Goal: Information Seeking & Learning: Compare options

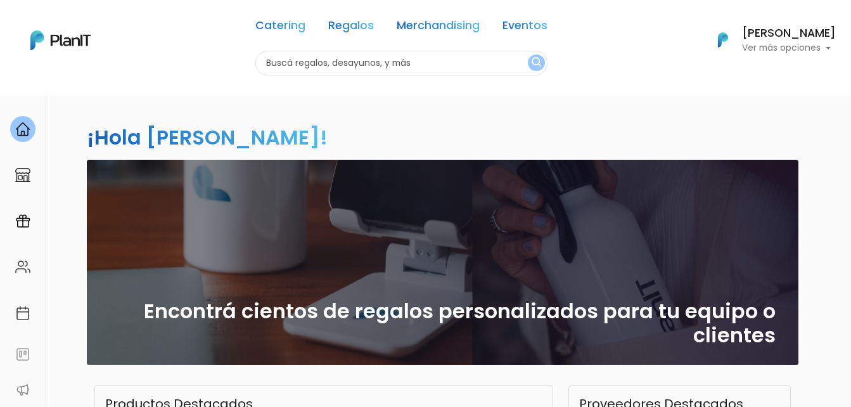
click at [434, 21] on link "Merchandising" at bounding box center [438, 27] width 83 height 15
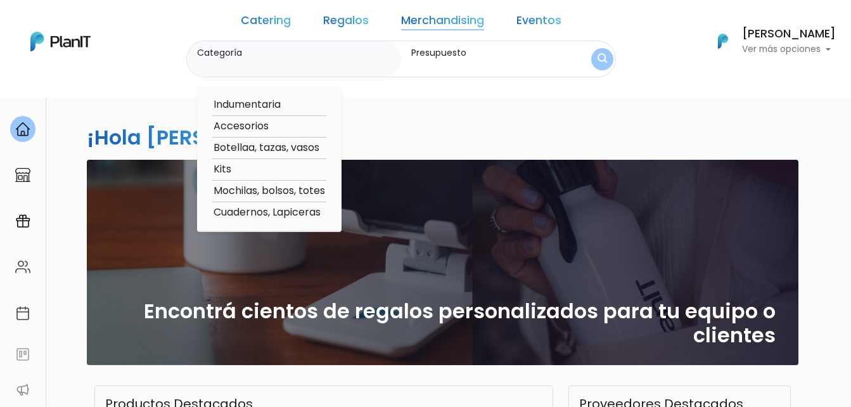
click at [275, 125] on option "Accesorios" at bounding box center [269, 127] width 114 height 16
type input "Accesorios"
type input "$0 - $1000"
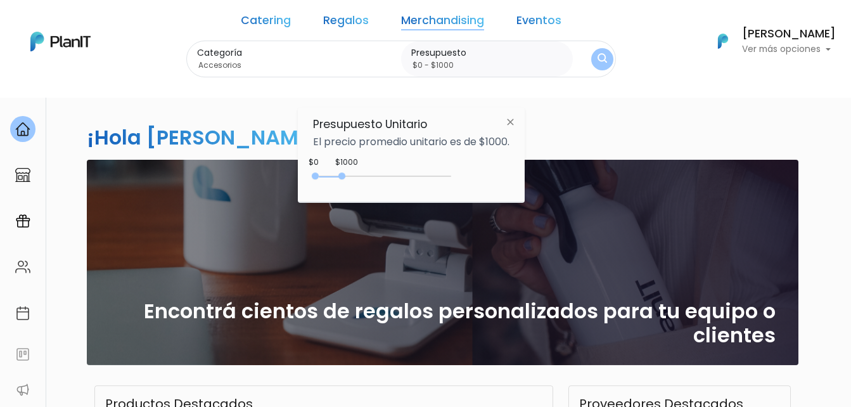
click at [598, 58] on img "submit" at bounding box center [603, 59] width 10 height 12
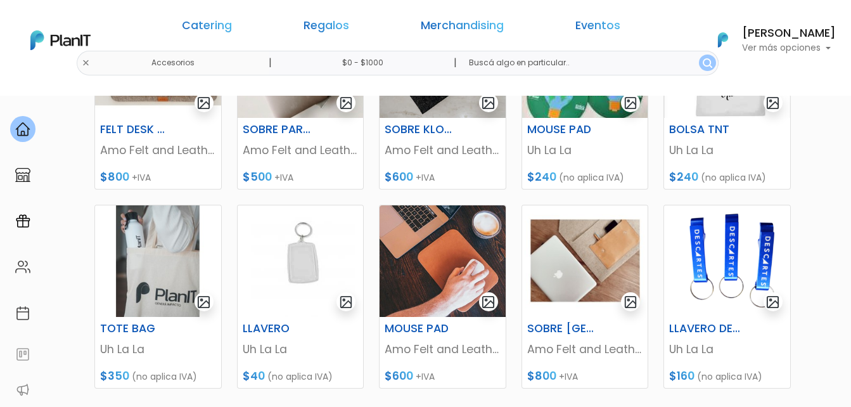
scroll to position [507, 0]
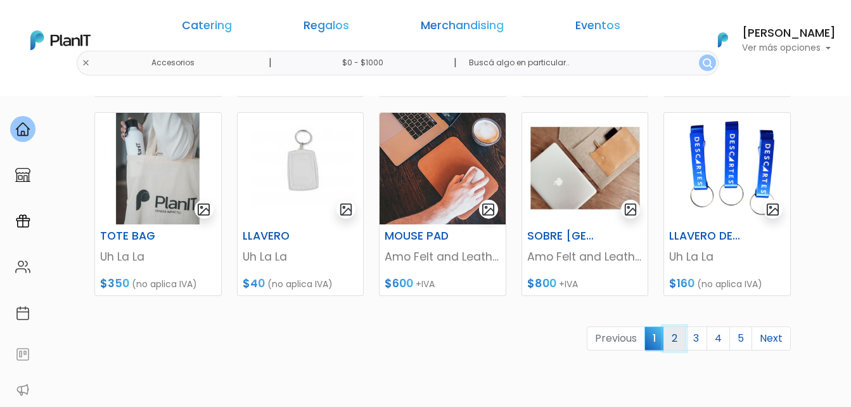
click at [672, 344] on link "2" at bounding box center [675, 338] width 22 height 24
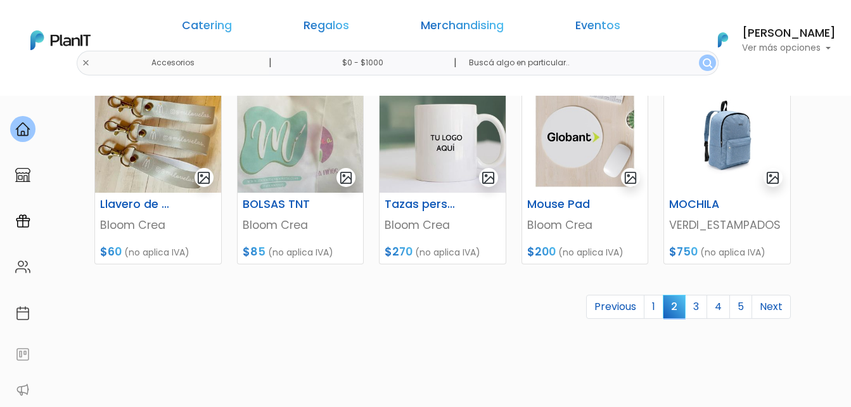
scroll to position [634, 0]
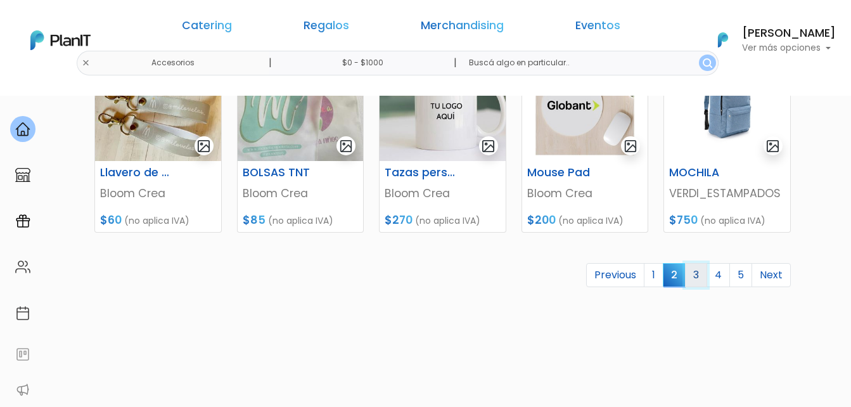
click at [701, 273] on link "3" at bounding box center [696, 275] width 22 height 24
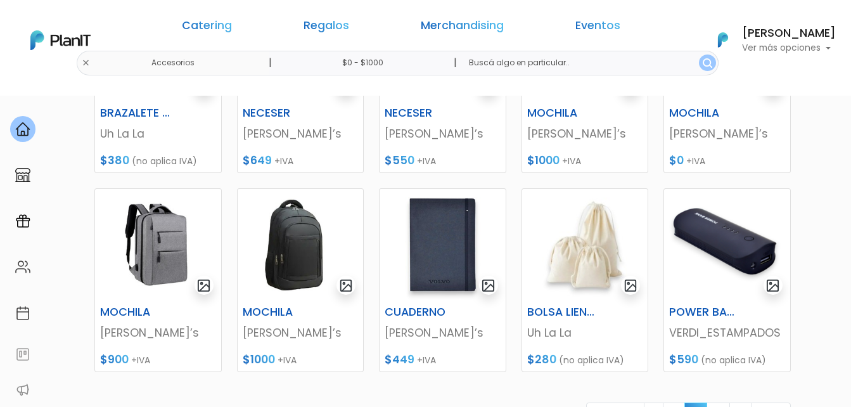
scroll to position [570, 0]
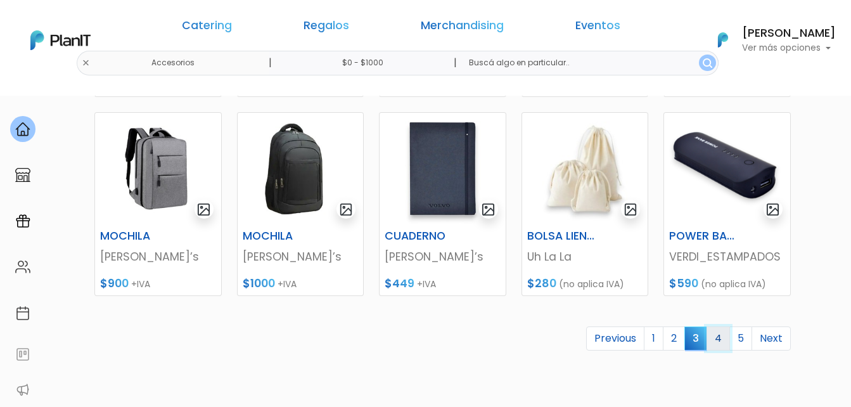
click at [724, 339] on link "4" at bounding box center [718, 338] width 23 height 24
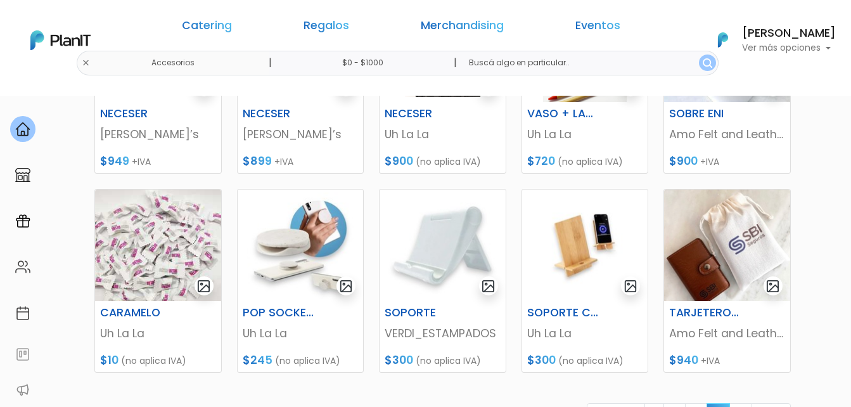
scroll to position [570, 0]
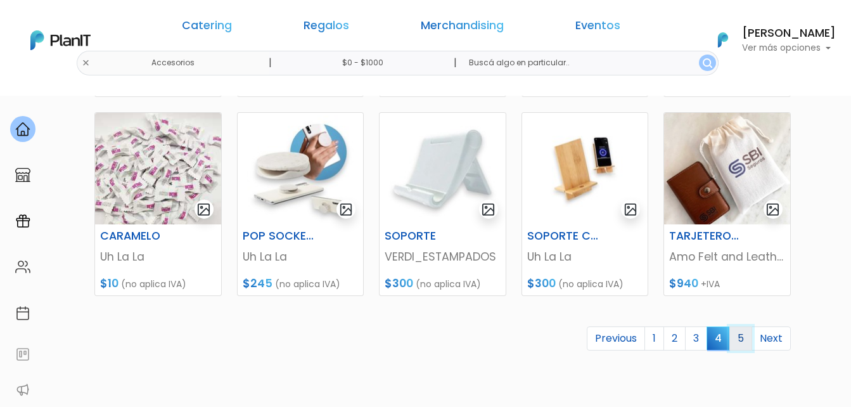
click at [740, 340] on link "5" at bounding box center [741, 338] width 23 height 24
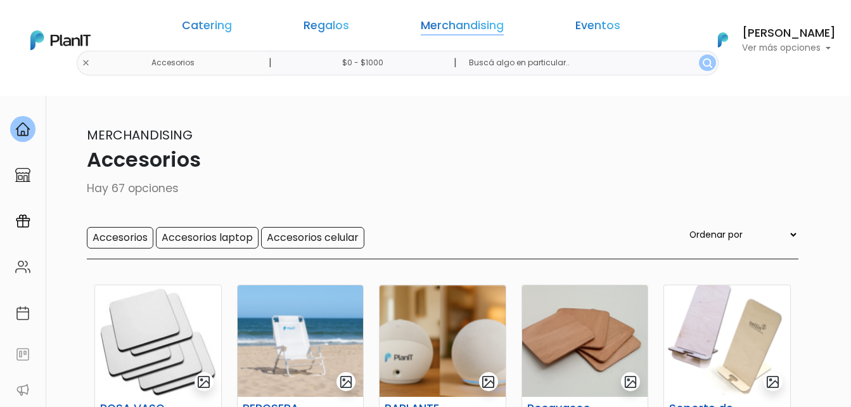
click at [429, 28] on link "Merchandising" at bounding box center [462, 27] width 83 height 15
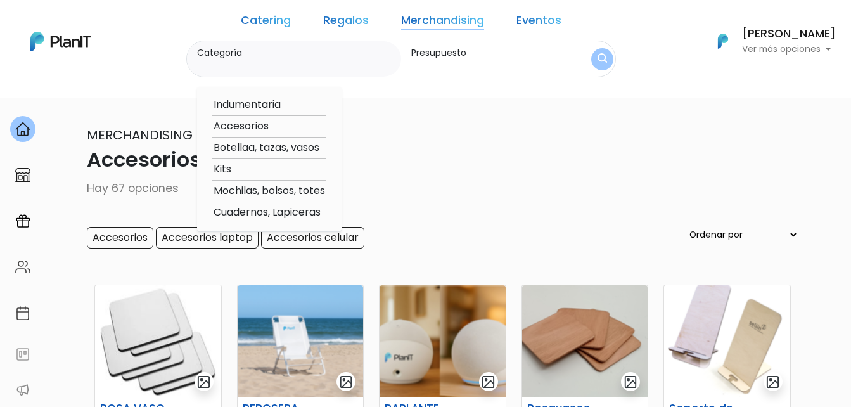
click at [254, 167] on option "Kits" at bounding box center [269, 170] width 114 height 16
type input "Kits"
type input "$0 - $1000"
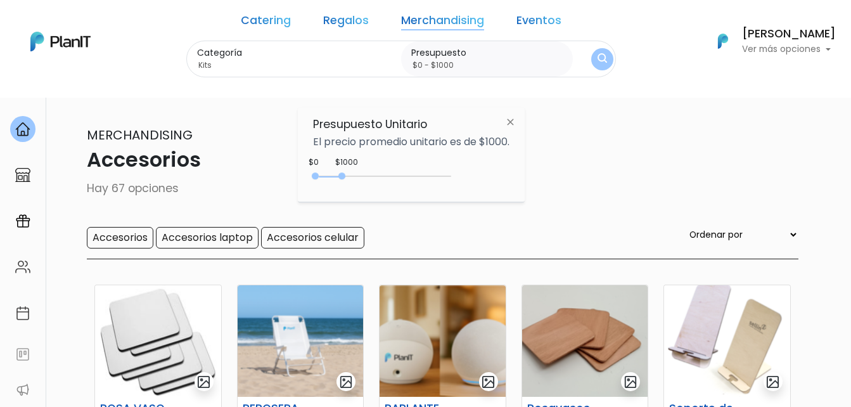
click at [591, 52] on button "submit" at bounding box center [602, 59] width 22 height 22
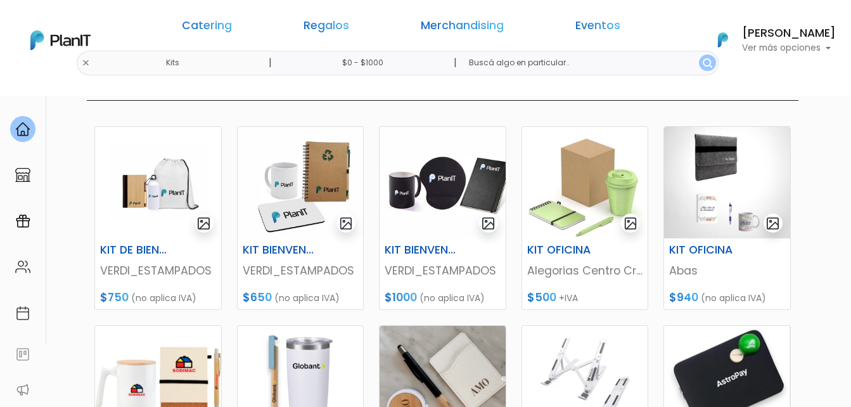
scroll to position [127, 0]
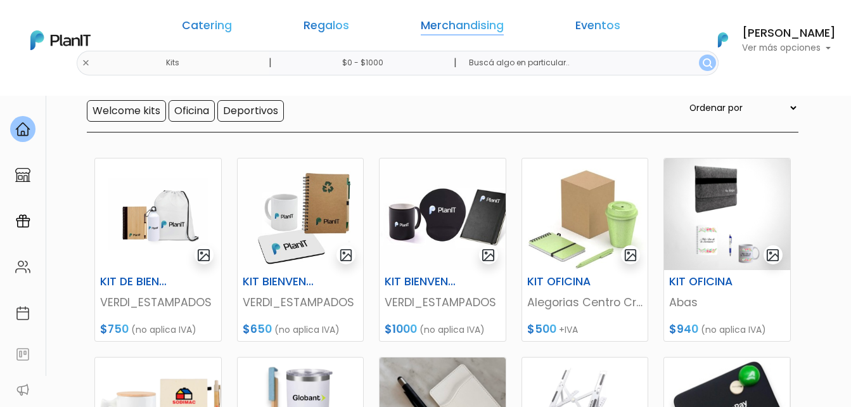
click at [454, 26] on link "Merchandising" at bounding box center [462, 27] width 83 height 15
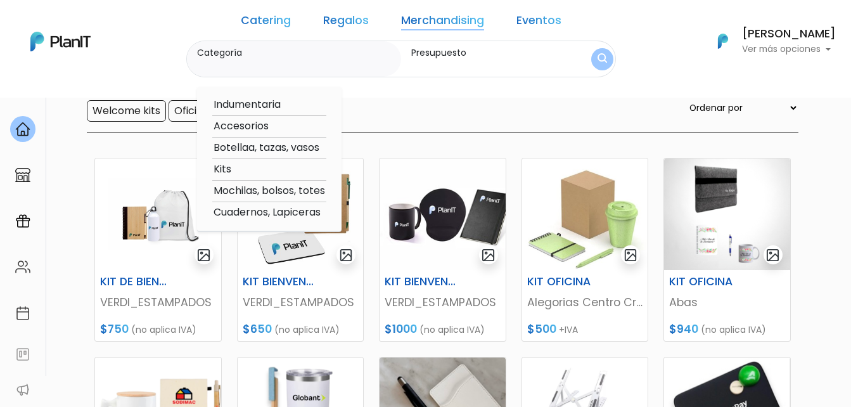
click at [263, 145] on option "Botellaa, tazas, vasos" at bounding box center [269, 148] width 114 height 16
type input "Botellaa, tazas, vasos"
type input "$0 - $1000"
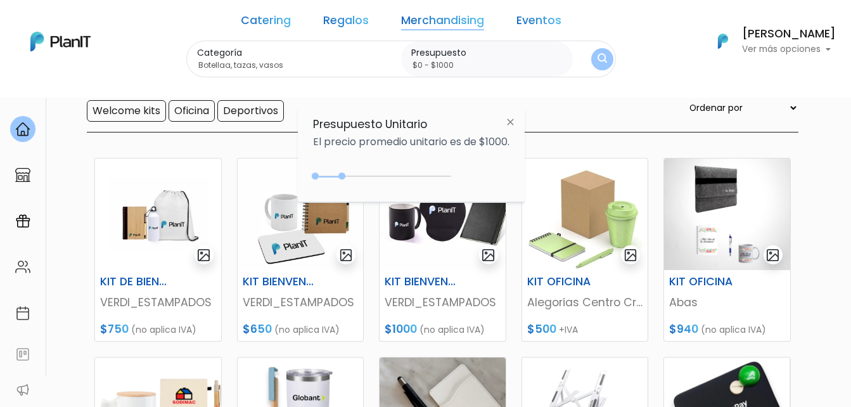
click at [598, 55] on img "submit" at bounding box center [603, 59] width 10 height 12
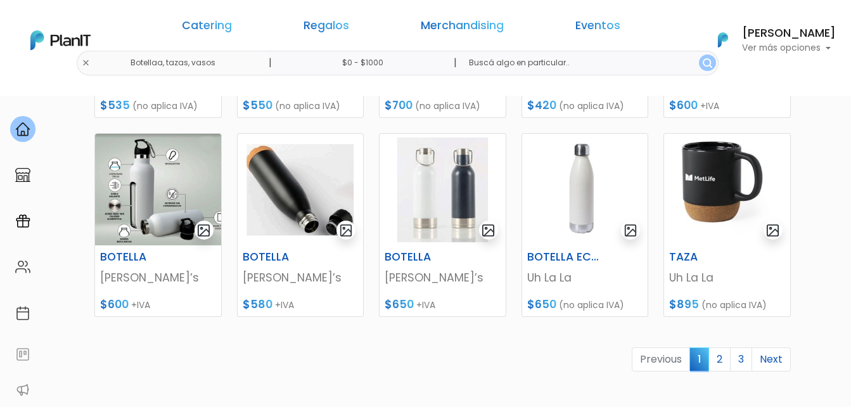
scroll to position [570, 0]
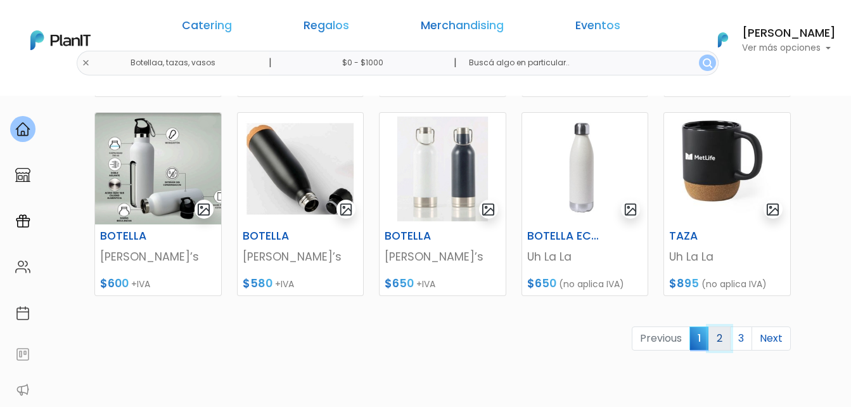
click at [723, 341] on link "2" at bounding box center [720, 338] width 22 height 24
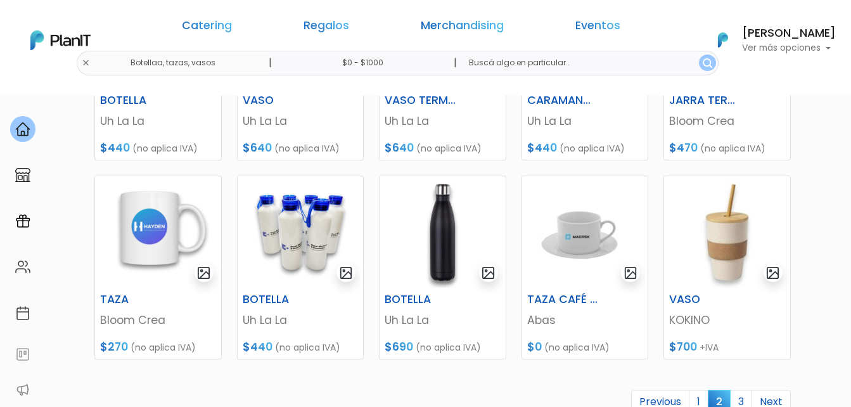
scroll to position [570, 0]
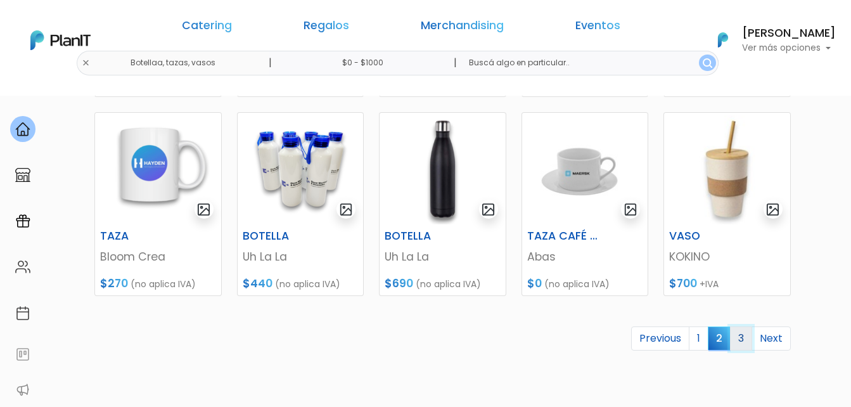
click at [738, 337] on link "3" at bounding box center [741, 338] width 22 height 24
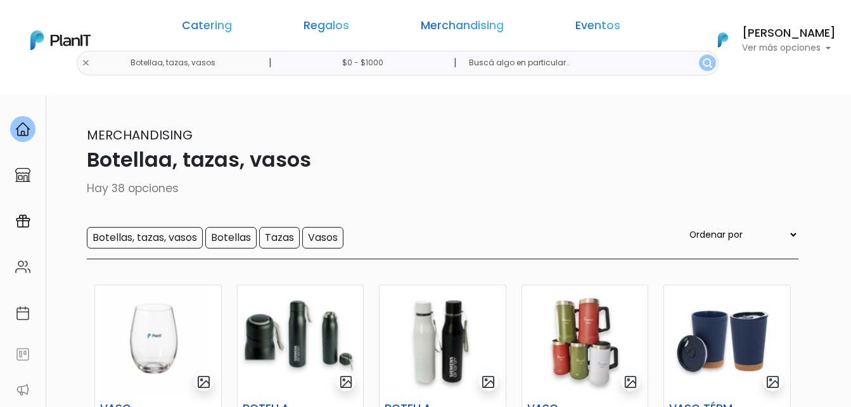
click at [463, 20] on link "Merchandising" at bounding box center [462, 27] width 83 height 15
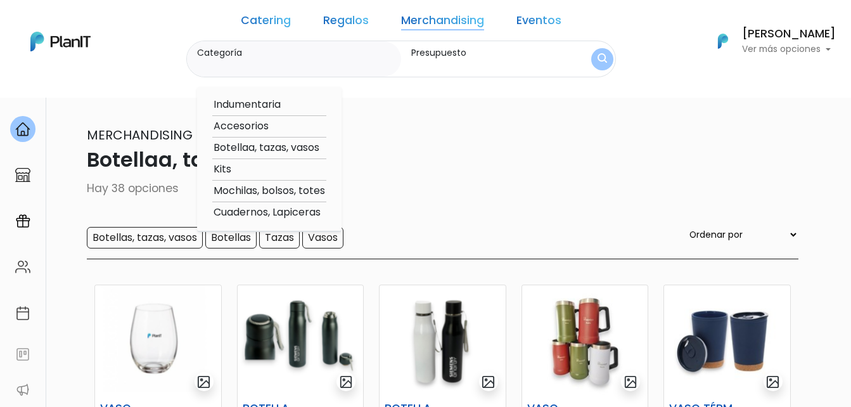
click at [278, 104] on option "Indumentaria" at bounding box center [269, 105] width 114 height 16
type input "Indumentaria"
type input "$0 - $1000"
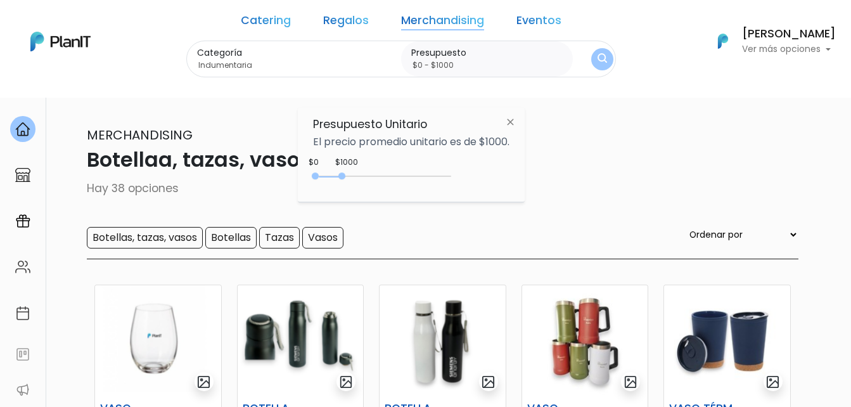
click at [591, 50] on button "submit" at bounding box center [602, 59] width 22 height 22
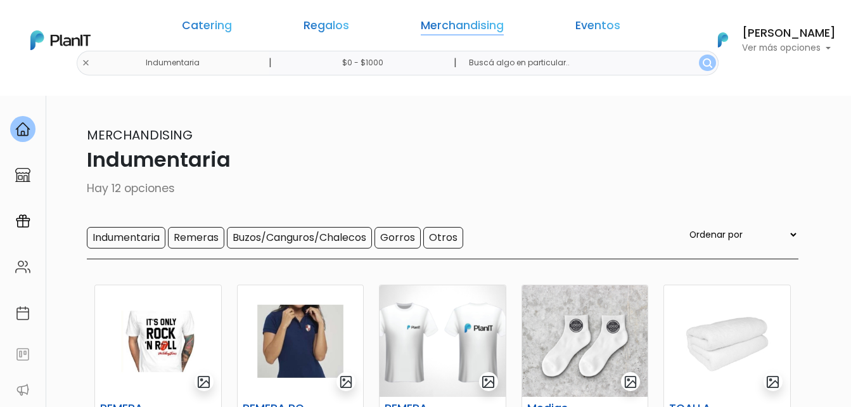
click at [456, 32] on link "Merchandising" at bounding box center [462, 27] width 83 height 15
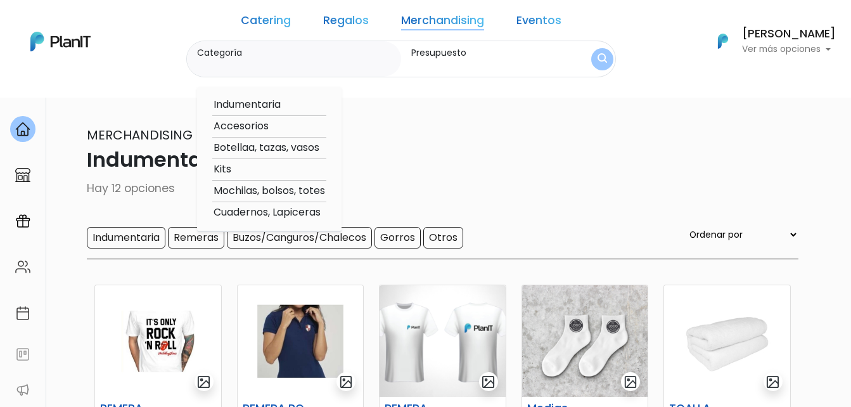
click at [256, 122] on option "Accesorios" at bounding box center [269, 127] width 114 height 16
type input "Accesorios"
type input "$0 - $1000"
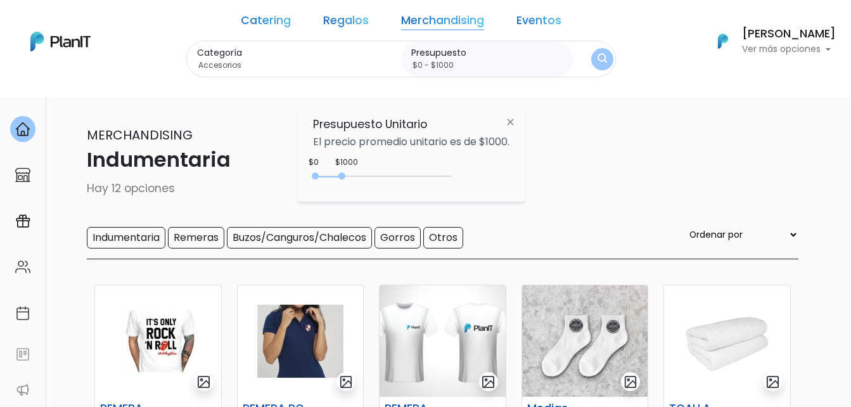
click at [598, 62] on img "submit" at bounding box center [603, 59] width 10 height 12
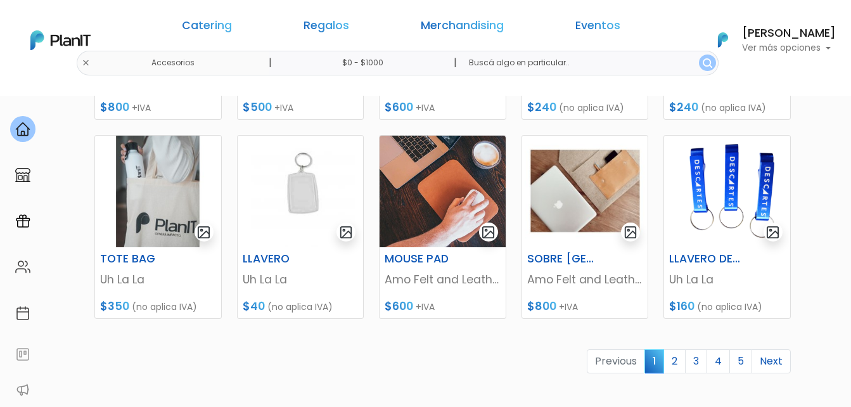
scroll to position [570, 0]
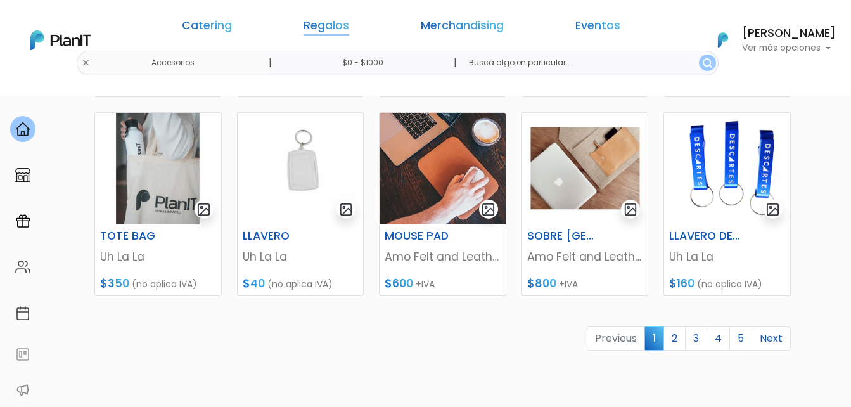
click at [339, 27] on link "Regalos" at bounding box center [327, 27] width 46 height 15
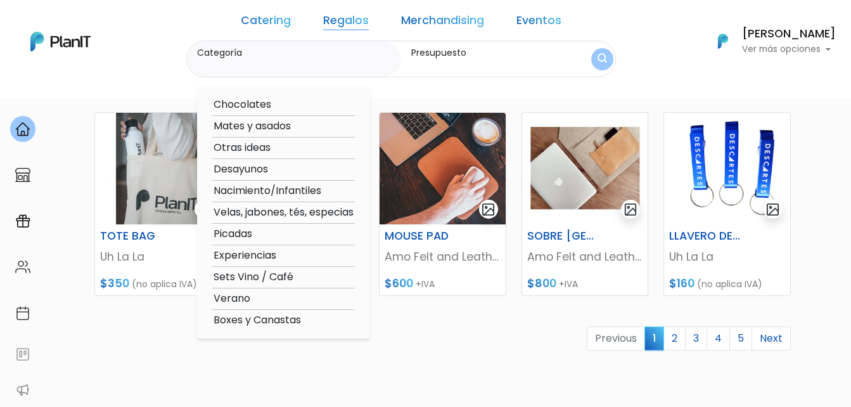
click at [269, 146] on option "Otras ideas" at bounding box center [283, 148] width 143 height 16
type input "Otras ideas"
type input "$0 - $1000"
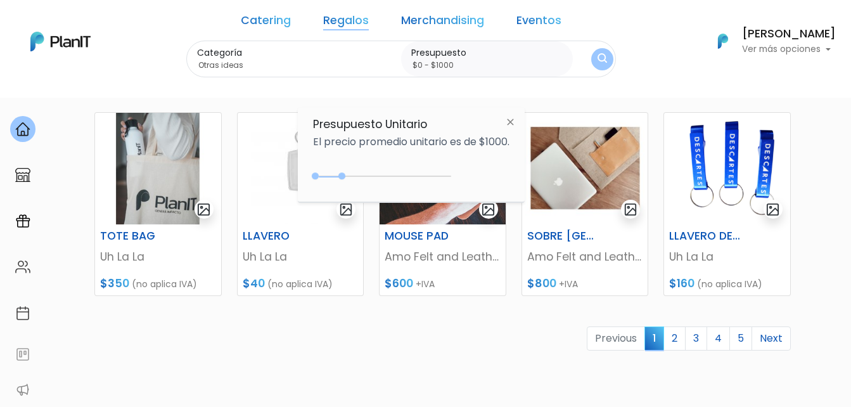
click at [598, 58] on img "submit" at bounding box center [603, 59] width 10 height 12
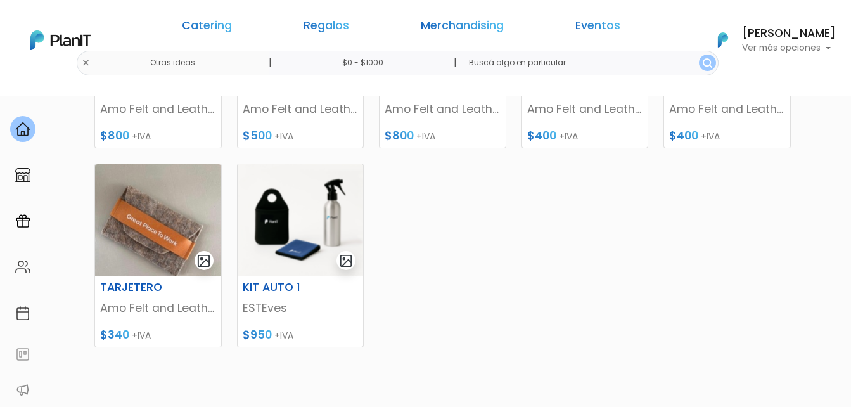
scroll to position [570, 0]
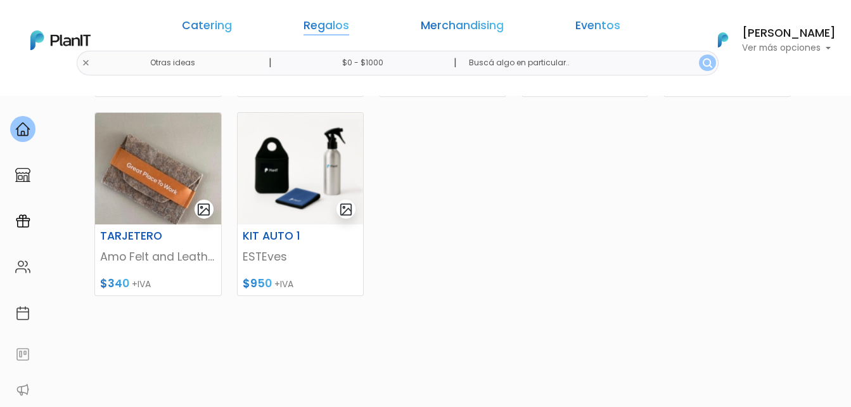
click at [342, 25] on link "Regalos" at bounding box center [327, 27] width 46 height 15
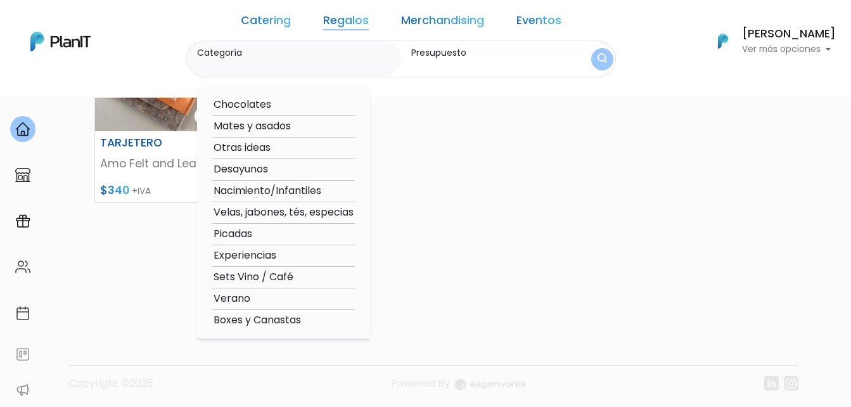
scroll to position [667, 0]
click at [255, 297] on option "Verano" at bounding box center [283, 299] width 143 height 16
type input "Verano"
type input "$0 - $1000"
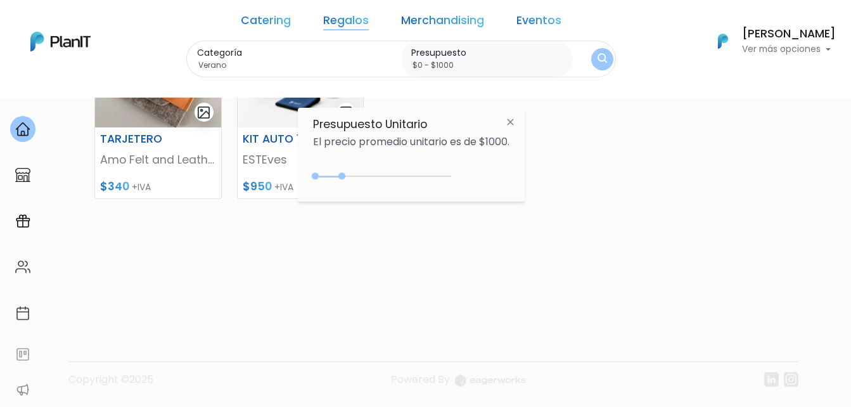
click at [591, 53] on button "submit" at bounding box center [602, 59] width 22 height 22
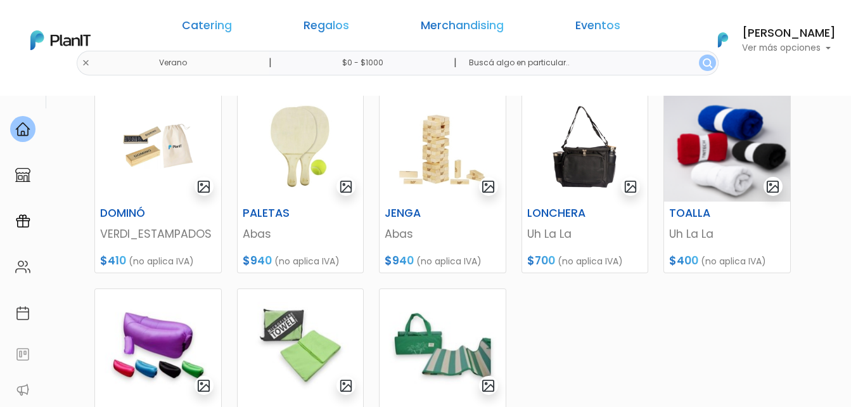
scroll to position [380, 0]
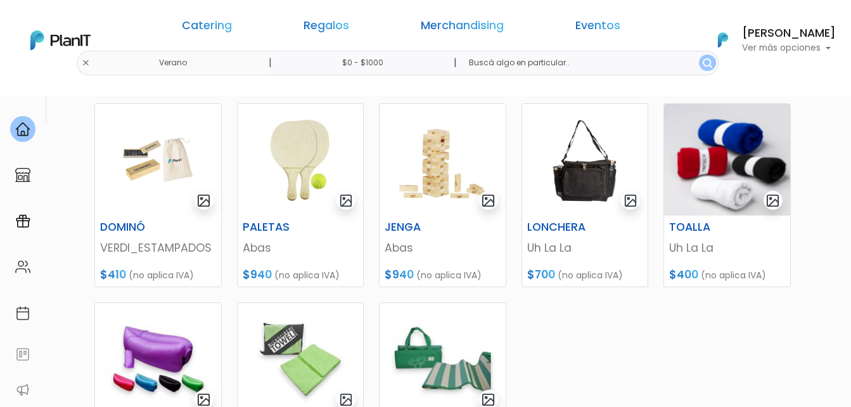
drag, startPoint x: 112, startPoint y: 221, endPoint x: 582, endPoint y: 316, distance: 479.7
click at [582, 323] on div "TA TE TI Uh La La $345 (no aplica IVA) HELADERITA VERDI_ESTAMPADOS $750 (no apl…" at bounding box center [443, 238] width 712 height 698
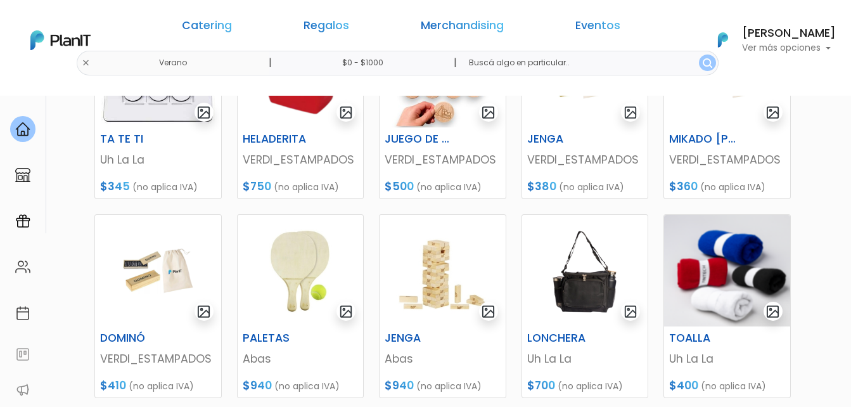
scroll to position [127, 0]
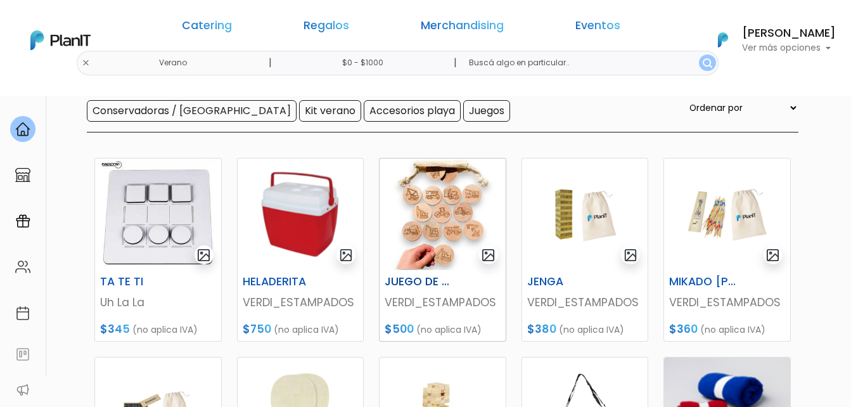
click at [419, 276] on h6 "JUEGO DE MEMORIA ECO" at bounding box center [420, 281] width 87 height 13
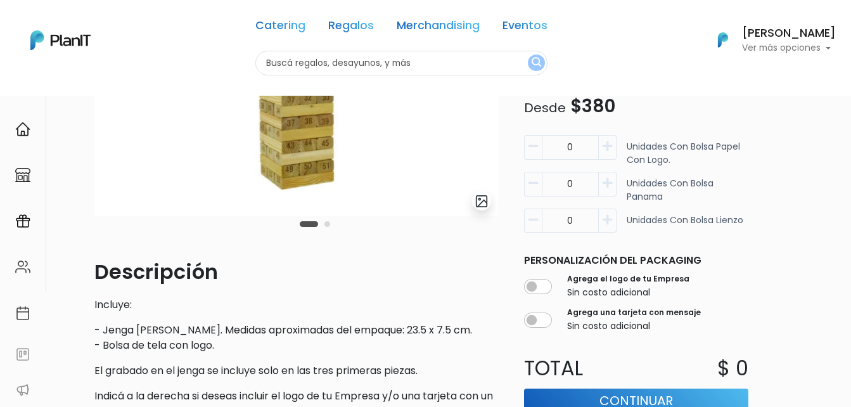
scroll to position [254, 0]
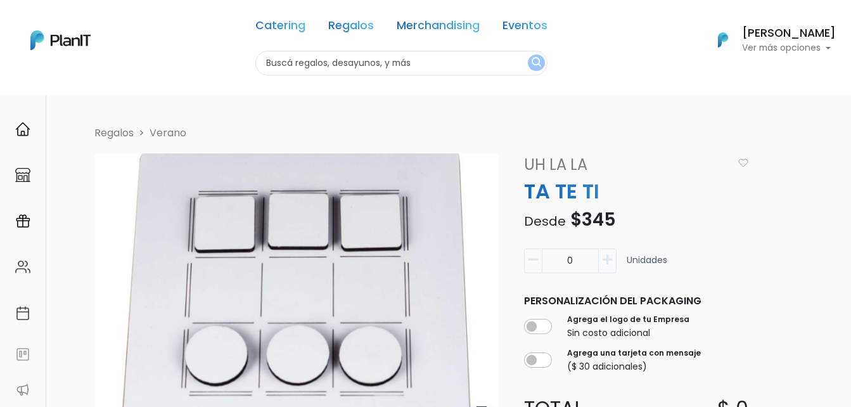
scroll to position [63, 0]
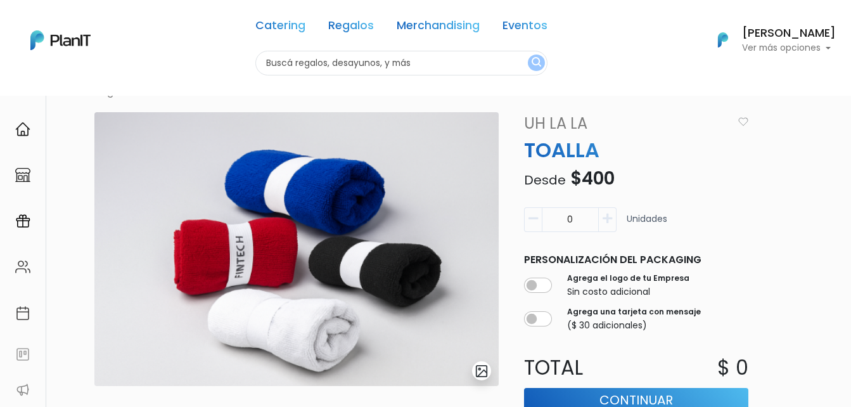
scroll to position [63, 0]
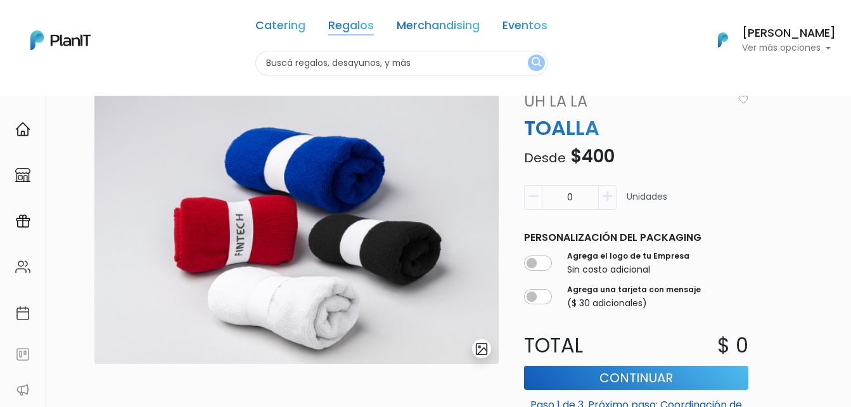
click at [351, 24] on link "Regalos" at bounding box center [351, 27] width 46 height 15
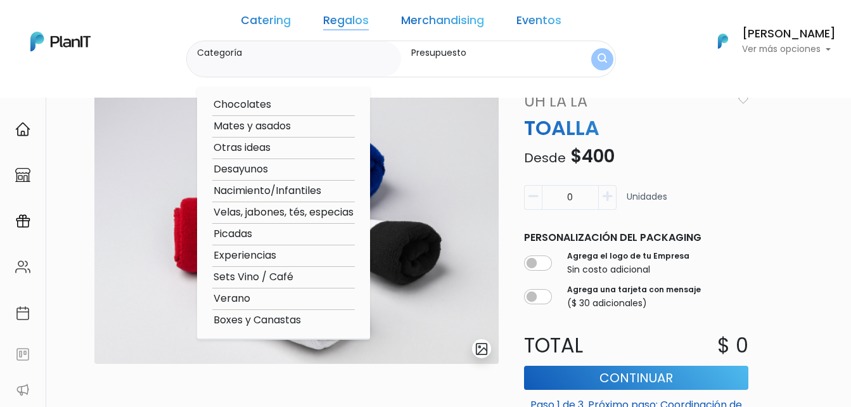
click at [265, 147] on option "Otras ideas" at bounding box center [283, 148] width 143 height 16
type input "Otras ideas"
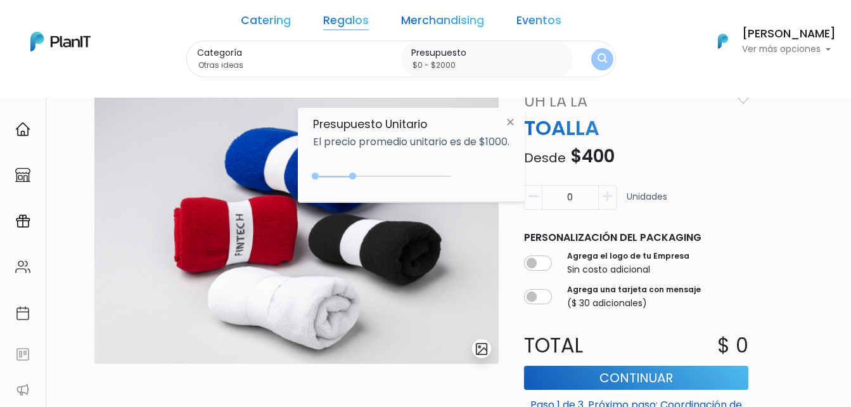
drag, startPoint x: 342, startPoint y: 175, endPoint x: 396, endPoint y: 162, distance: 55.5
click at [356, 175] on div at bounding box center [352, 175] width 7 height 7
type input "$0 - $2050"
click at [598, 61] on img "submit" at bounding box center [603, 59] width 10 height 12
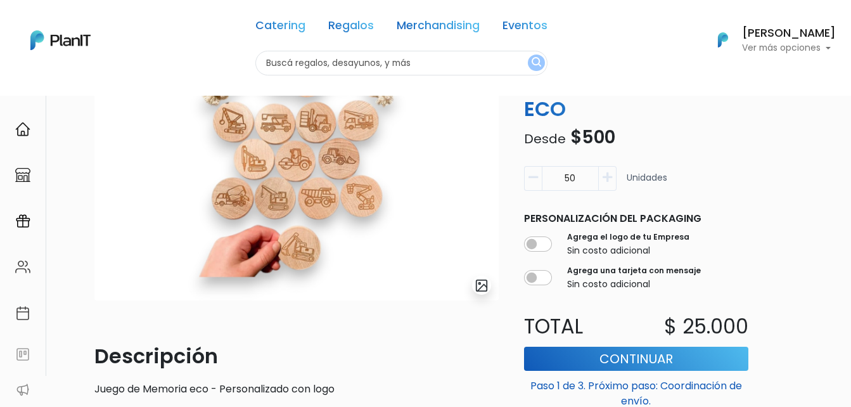
scroll to position [63, 0]
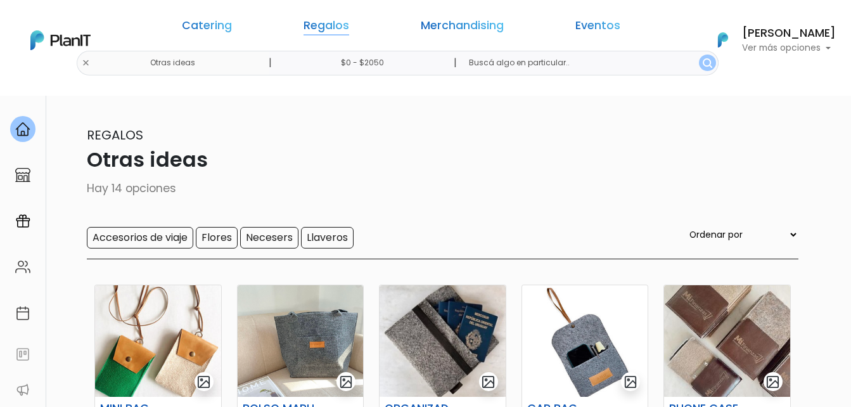
click at [344, 25] on link "Regalos" at bounding box center [327, 27] width 46 height 15
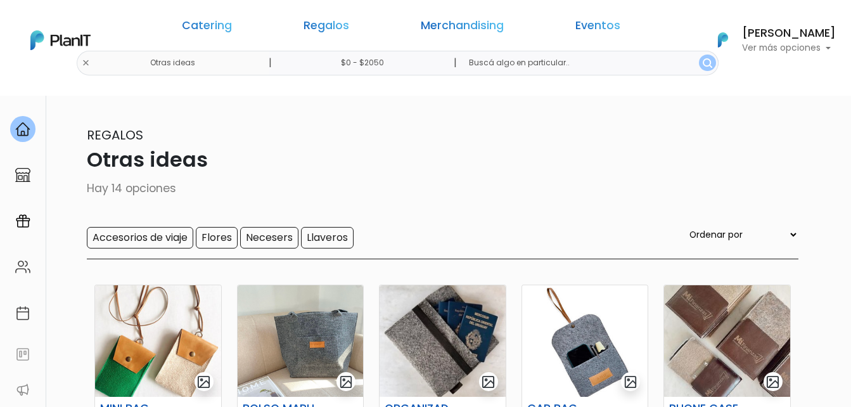
click at [553, 65] on input "text" at bounding box center [588, 63] width 259 height 25
type input "paleta"
click at [699, 55] on button "submit" at bounding box center [707, 63] width 17 height 16
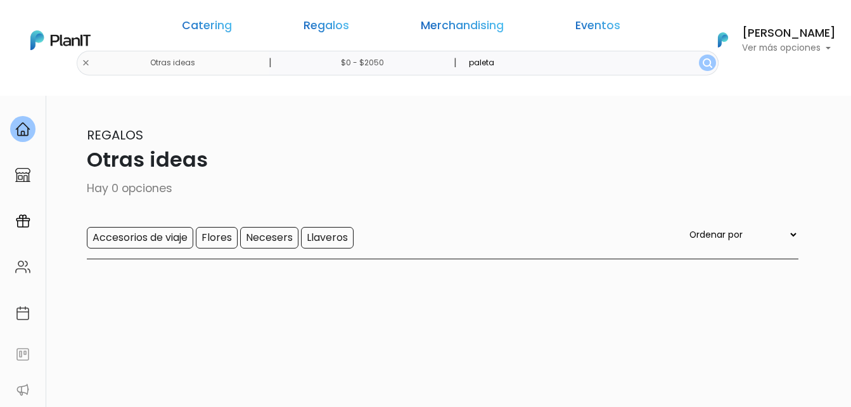
drag, startPoint x: 507, startPoint y: 61, endPoint x: 430, endPoint y: 61, distance: 76.7
click at [430, 61] on div "Otras ideas | $0 - $2050 | paleta" at bounding box center [401, 63] width 634 height 25
click at [349, 27] on link "Regalos" at bounding box center [327, 27] width 46 height 15
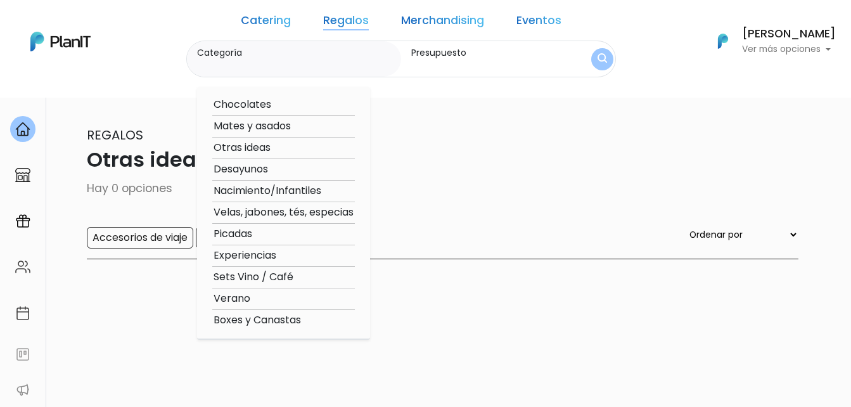
click at [281, 148] on option "Otras ideas" at bounding box center [283, 148] width 143 height 16
type input "Otras ideas"
type input "$0 - $2050"
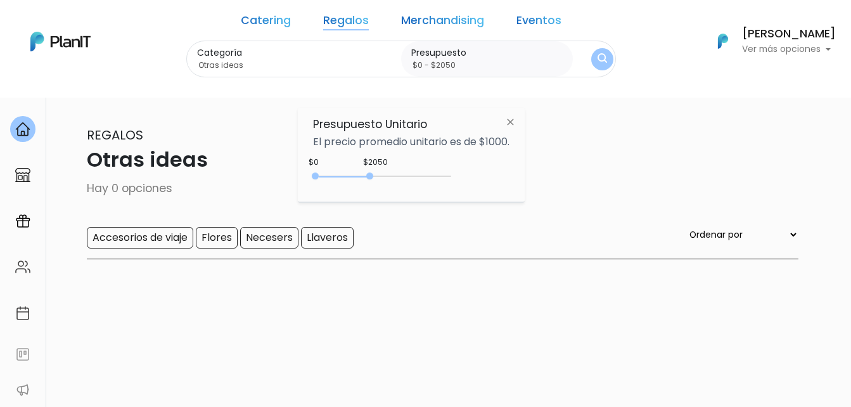
click at [598, 61] on img "submit" at bounding box center [603, 59] width 10 height 12
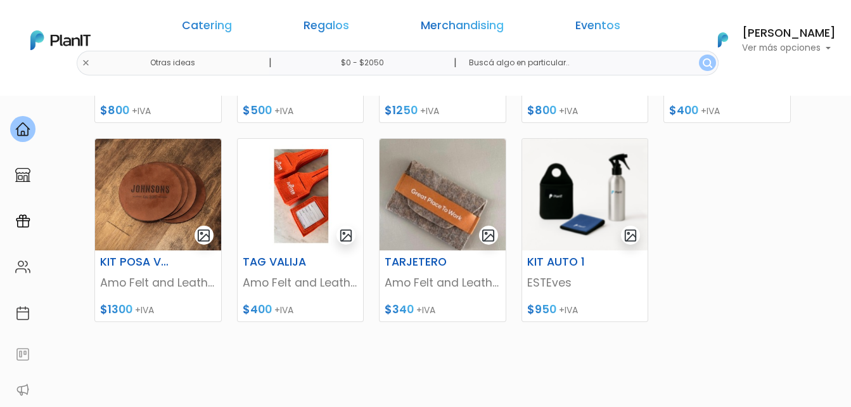
scroll to position [127, 0]
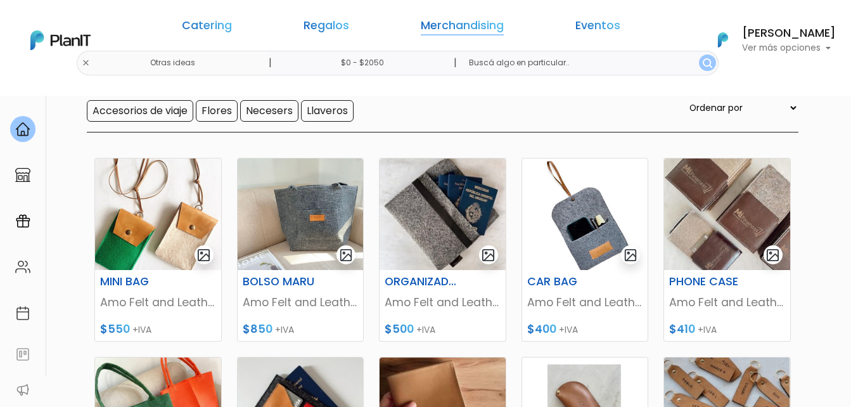
click at [460, 28] on link "Merchandising" at bounding box center [462, 27] width 83 height 15
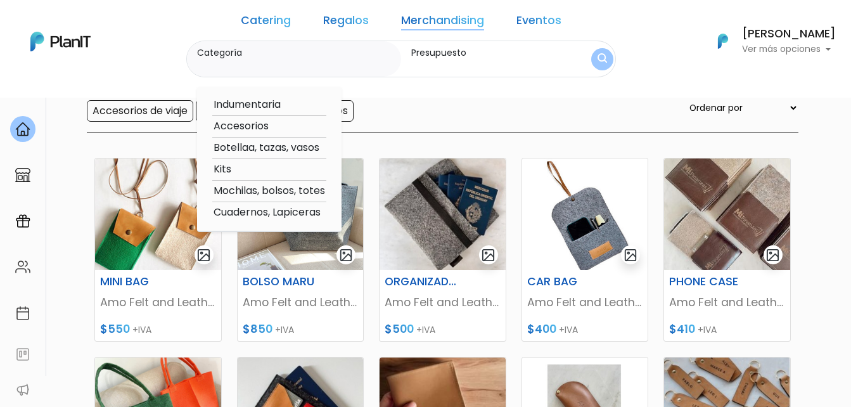
click at [275, 126] on option "Accesorios" at bounding box center [269, 127] width 114 height 16
type input "Accesorios"
type input "$0 - $2050"
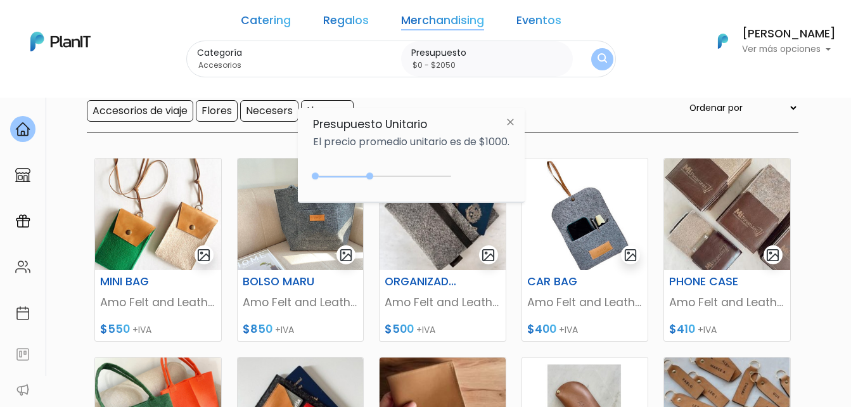
click at [598, 61] on img "submit" at bounding box center [603, 59] width 10 height 12
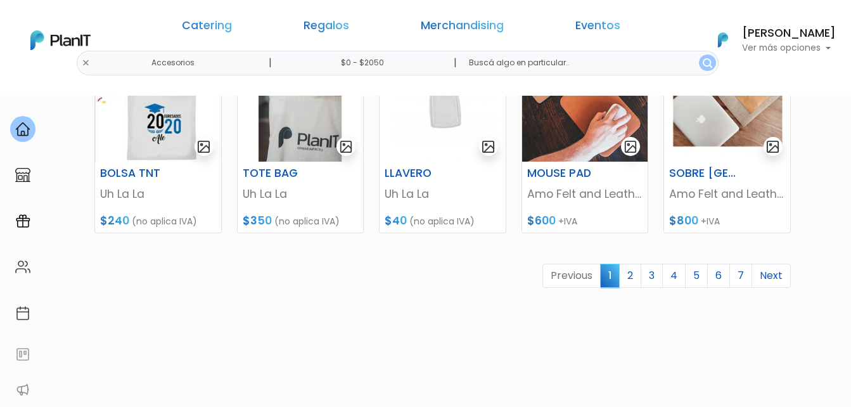
scroll to position [634, 0]
click at [627, 277] on link "2" at bounding box center [630, 275] width 22 height 24
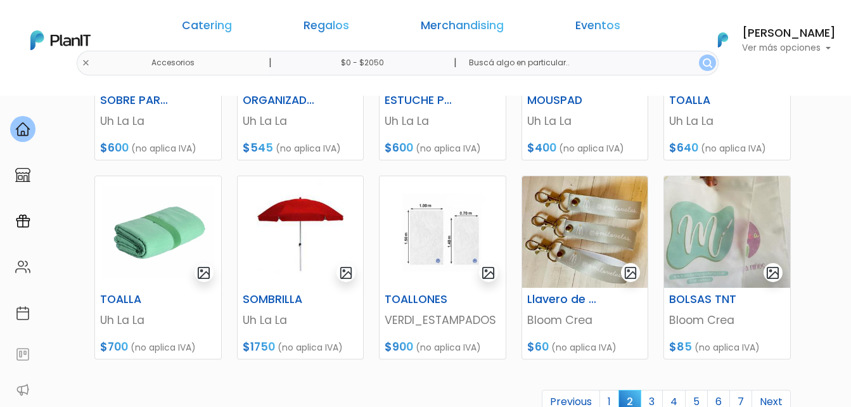
scroll to position [570, 0]
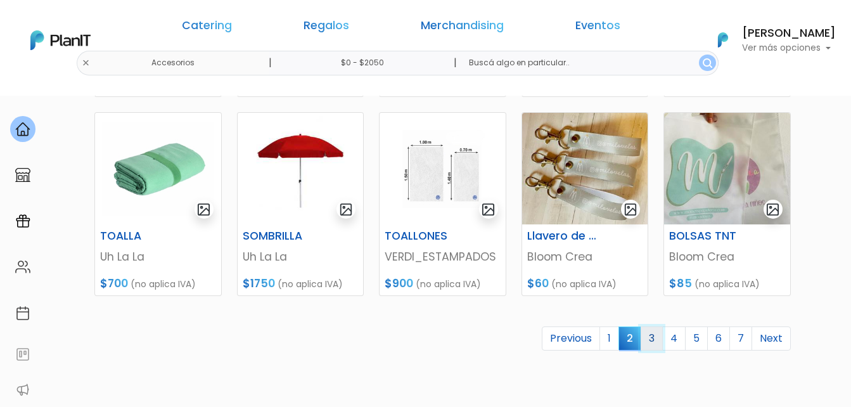
click at [653, 336] on link "3" at bounding box center [652, 338] width 22 height 24
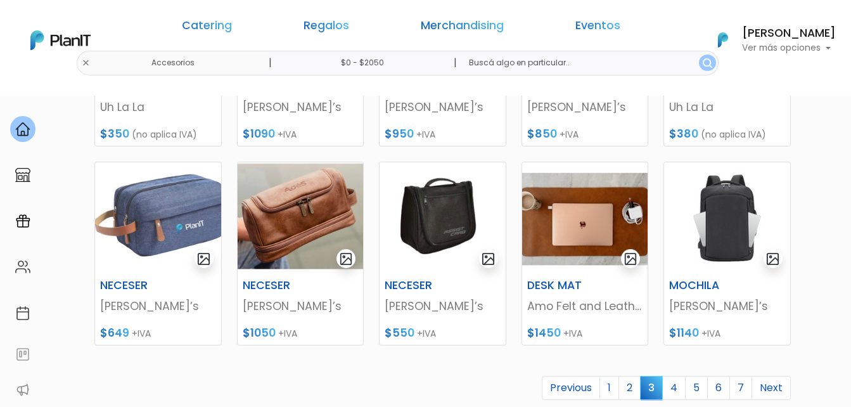
scroll to position [634, 0]
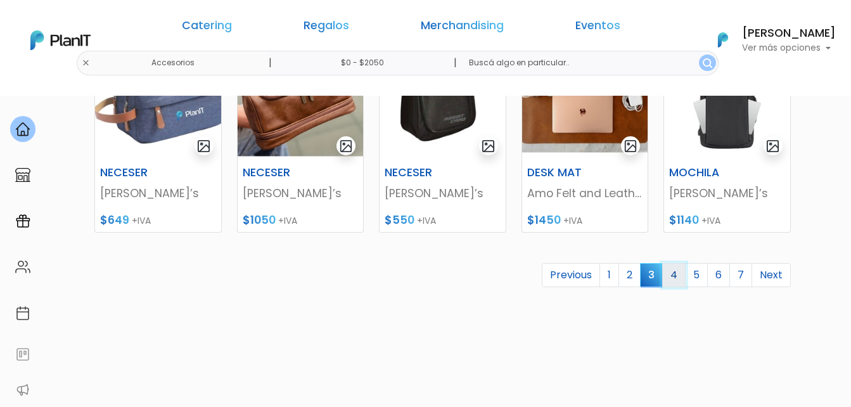
click at [672, 271] on link "4" at bounding box center [673, 275] width 23 height 24
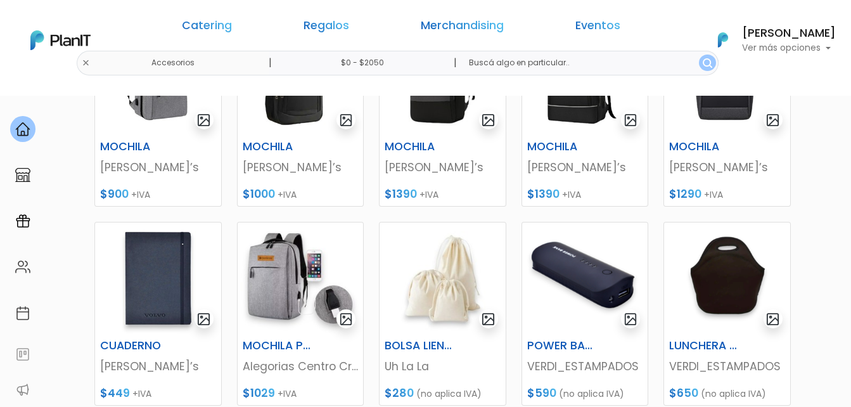
scroll to position [634, 0]
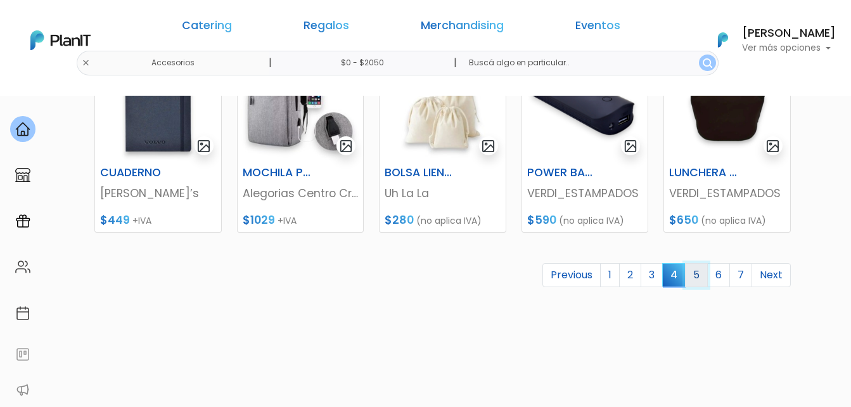
click at [700, 276] on link "5" at bounding box center [696, 275] width 23 height 24
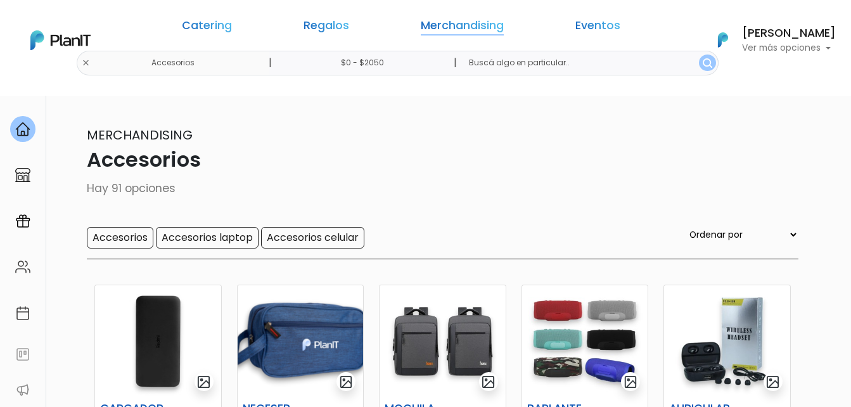
click at [423, 26] on link "Merchandising" at bounding box center [462, 27] width 83 height 15
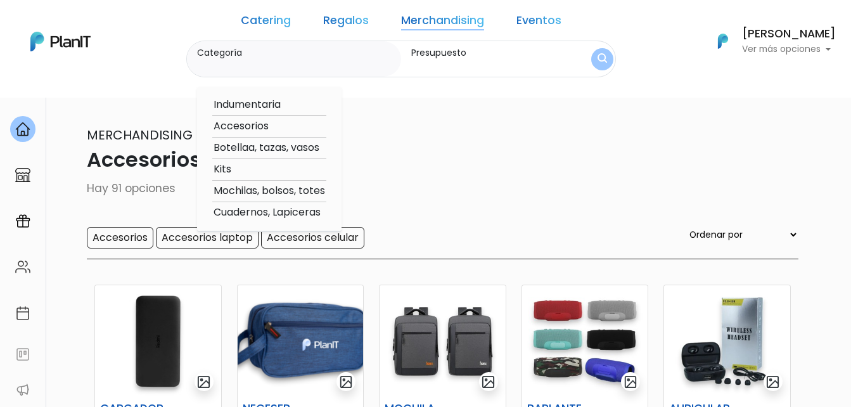
click at [335, 25] on link "Regalos" at bounding box center [346, 22] width 46 height 15
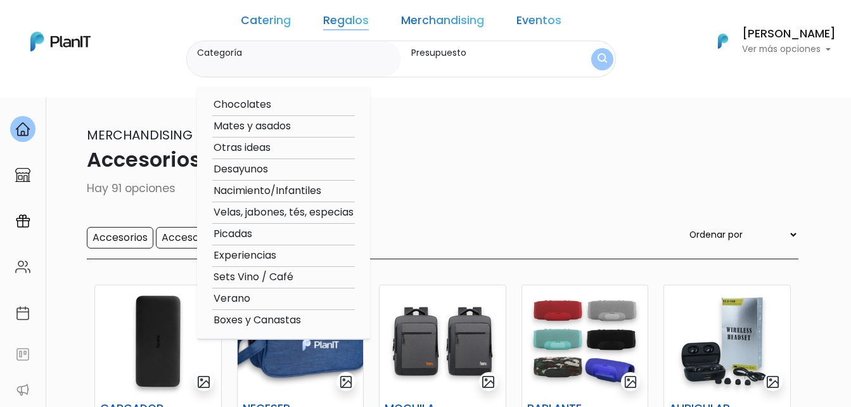
click at [261, 295] on option "Verano" at bounding box center [283, 299] width 143 height 16
type input "Verano"
type input "$0 - $2050"
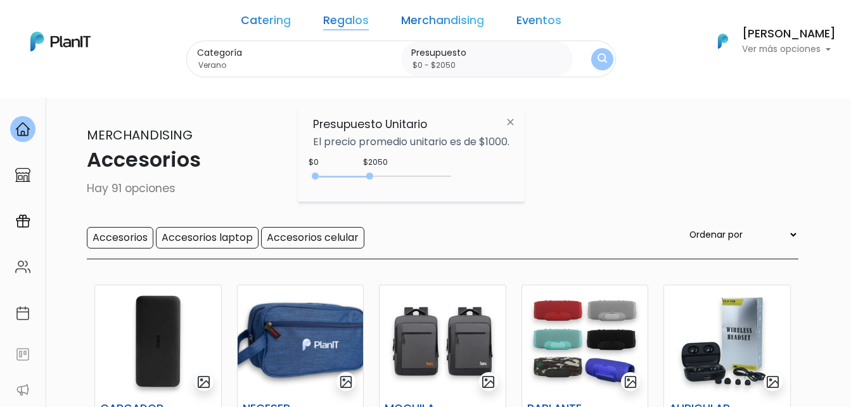
click at [609, 181] on p "Hay 91 opciones" at bounding box center [425, 188] width 745 height 16
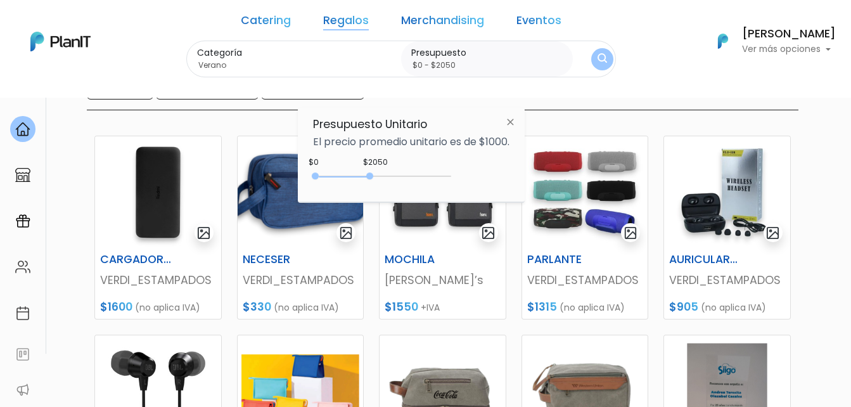
scroll to position [127, 0]
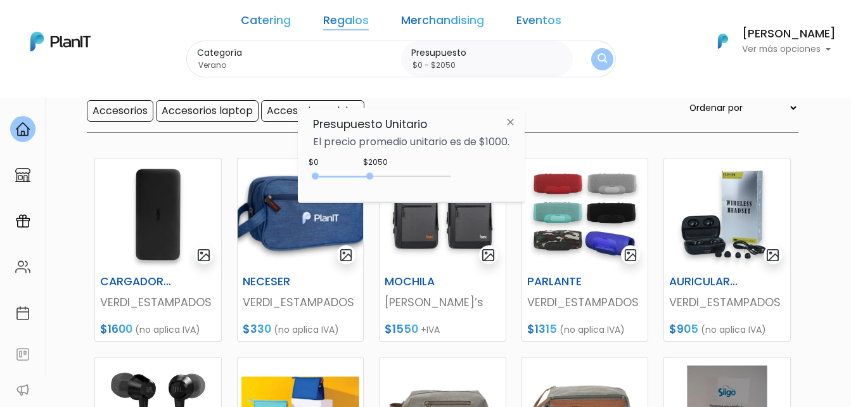
click at [510, 120] on img at bounding box center [510, 121] width 23 height 23
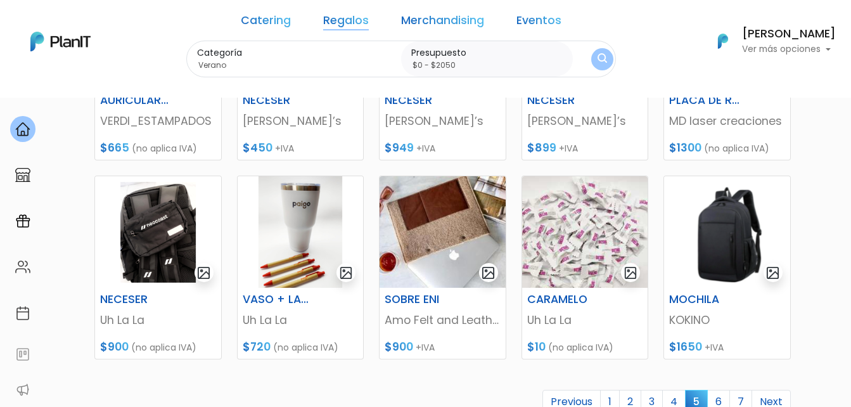
scroll to position [570, 0]
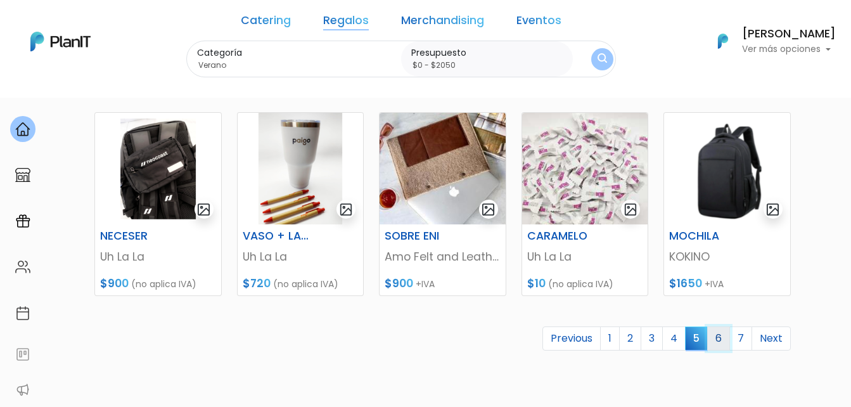
click at [719, 337] on link "6" at bounding box center [718, 338] width 23 height 24
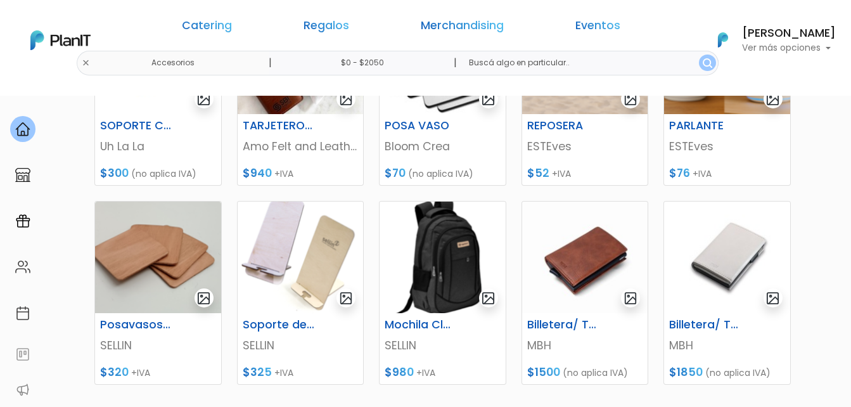
scroll to position [507, 0]
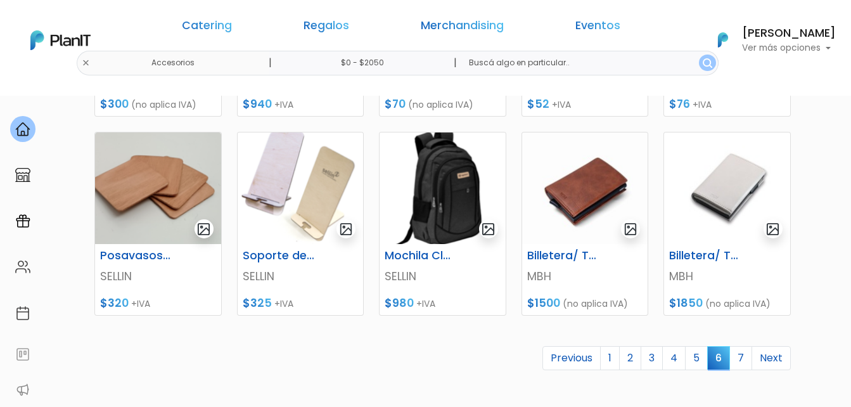
scroll to position [570, 0]
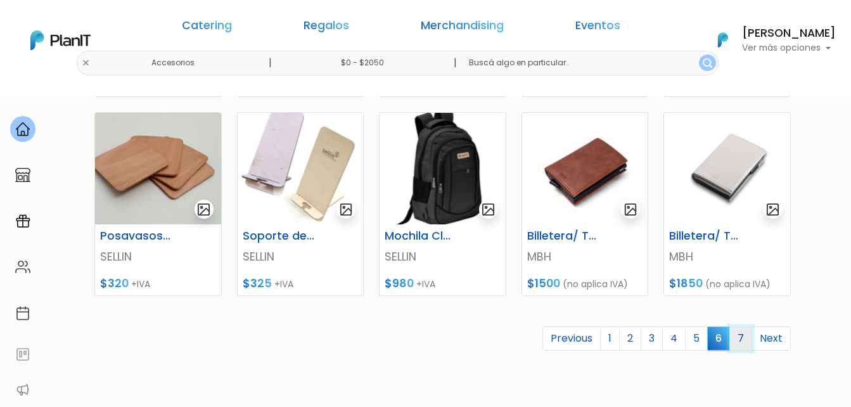
click at [745, 334] on link "7" at bounding box center [741, 338] width 23 height 24
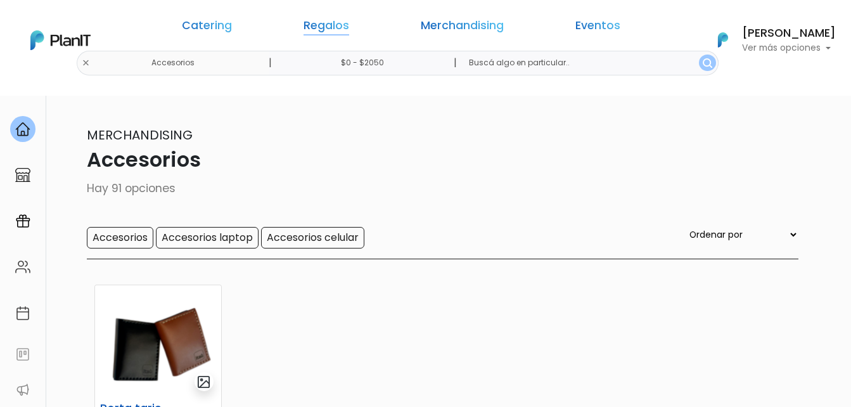
click at [349, 26] on link "Regalos" at bounding box center [327, 27] width 46 height 15
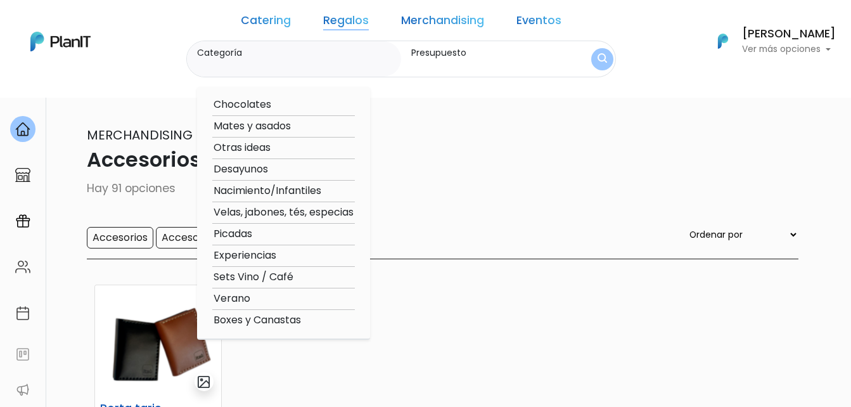
click at [287, 146] on option "Otras ideas" at bounding box center [283, 148] width 143 height 16
type input "Otras ideas"
type input "$0 - $2050"
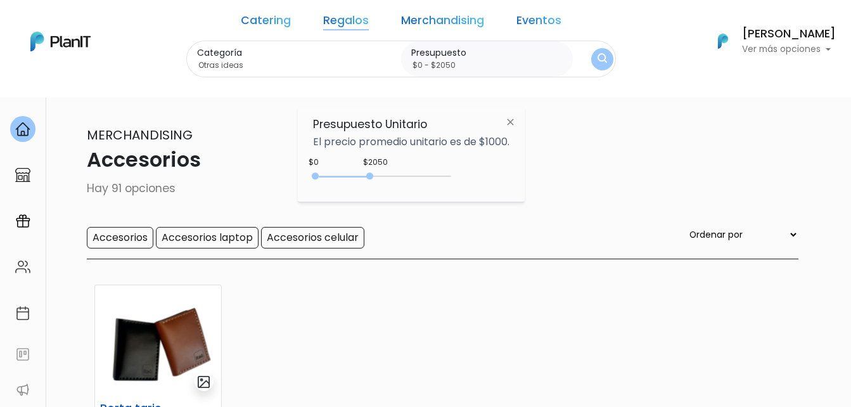
click at [598, 56] on img "submit" at bounding box center [603, 59] width 10 height 12
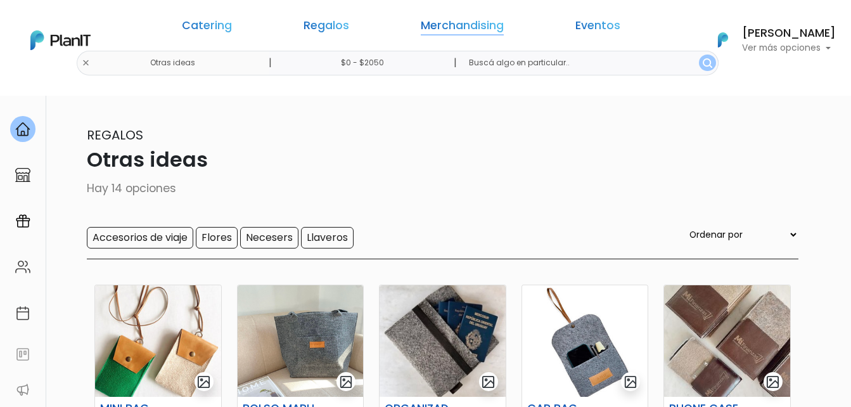
click at [426, 28] on link "Merchandising" at bounding box center [462, 27] width 83 height 15
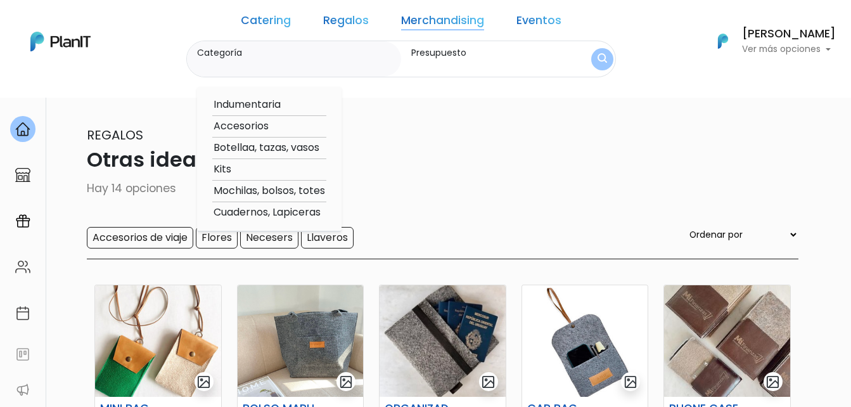
click at [361, 22] on link "Regalos" at bounding box center [346, 22] width 46 height 15
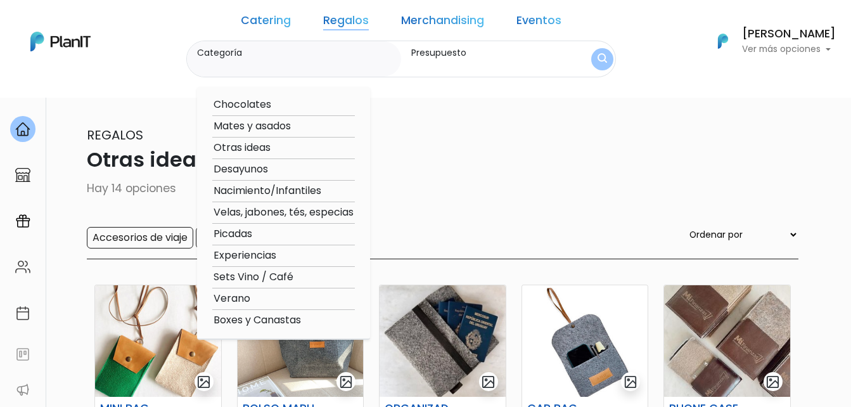
click at [416, 16] on link "Merchandising" at bounding box center [442, 22] width 83 height 15
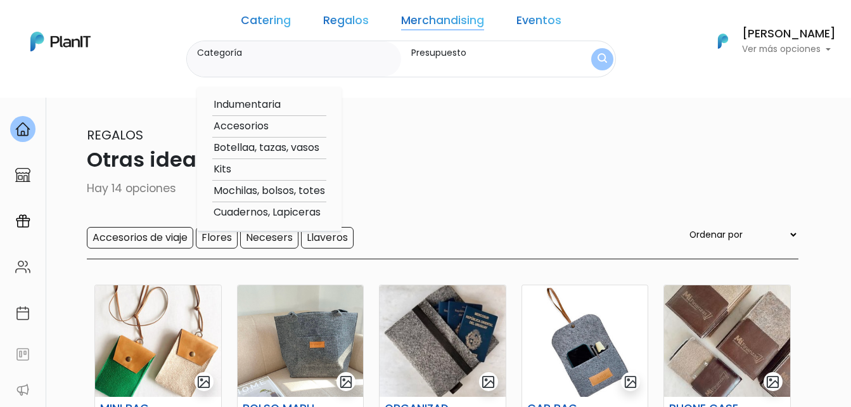
click at [246, 167] on option "Kits" at bounding box center [269, 170] width 114 height 16
type input "Kits"
type input "$0 - $2050"
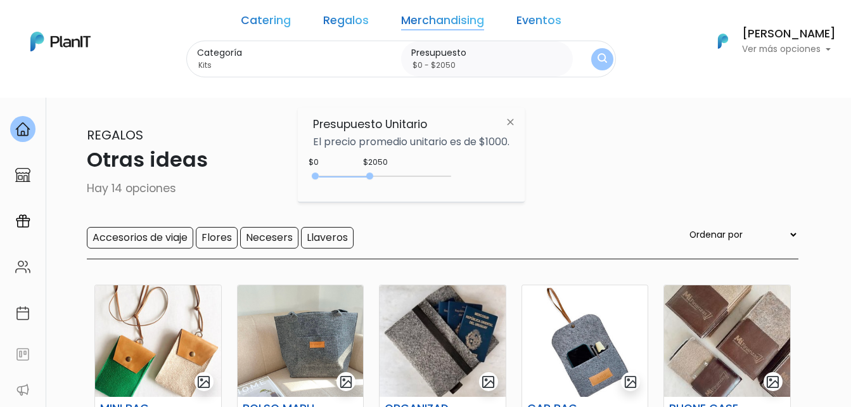
click at [598, 56] on img "submit" at bounding box center [603, 59] width 10 height 12
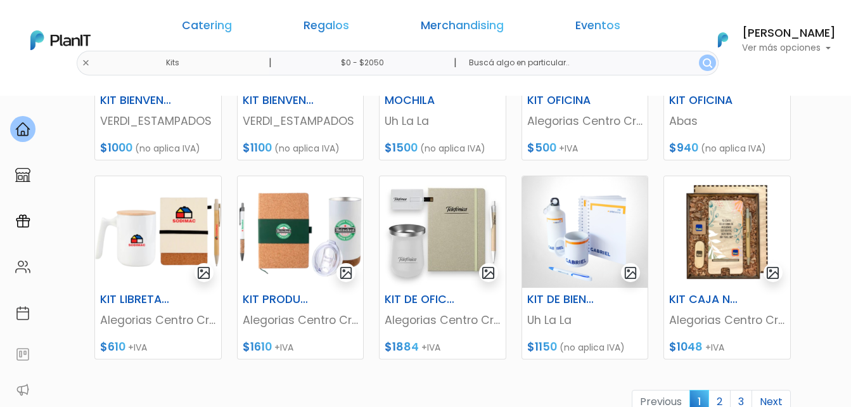
scroll to position [570, 0]
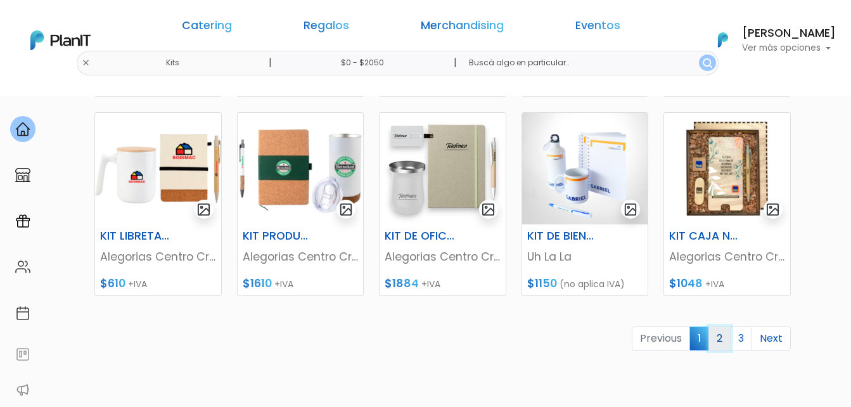
click at [723, 343] on link "2" at bounding box center [720, 338] width 22 height 24
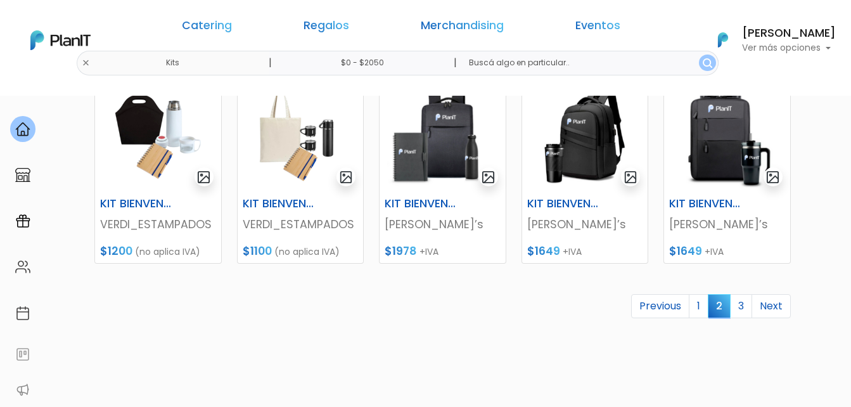
scroll to position [634, 0]
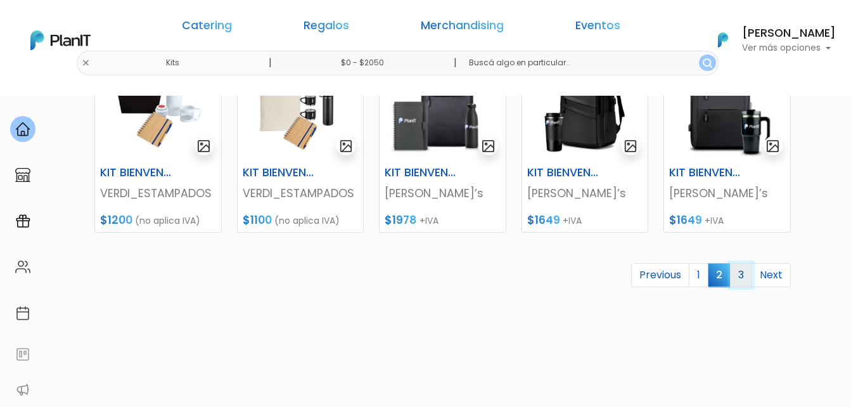
click at [739, 280] on link "3" at bounding box center [741, 275] width 22 height 24
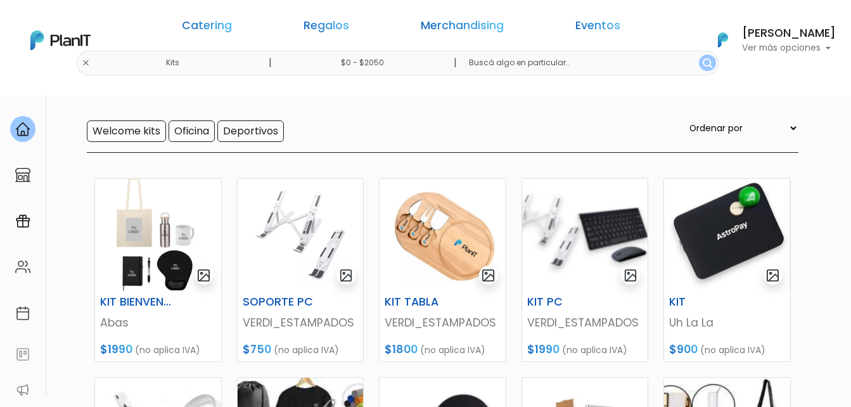
scroll to position [63, 0]
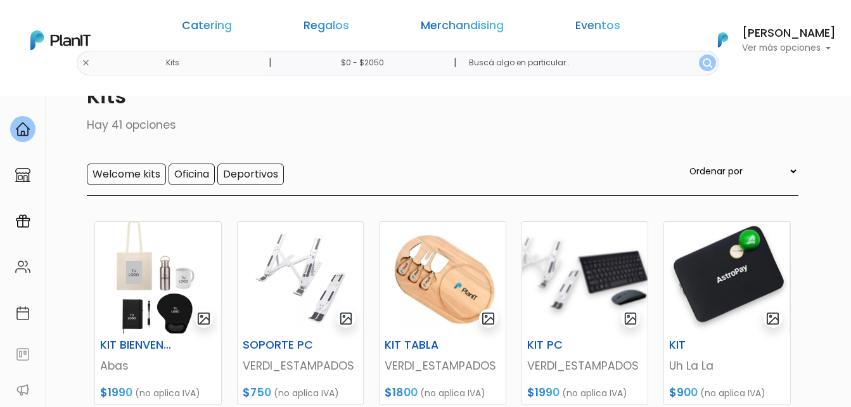
click at [559, 64] on input "text" at bounding box center [588, 63] width 259 height 25
type input "botella"
click at [699, 55] on button "submit" at bounding box center [707, 63] width 17 height 16
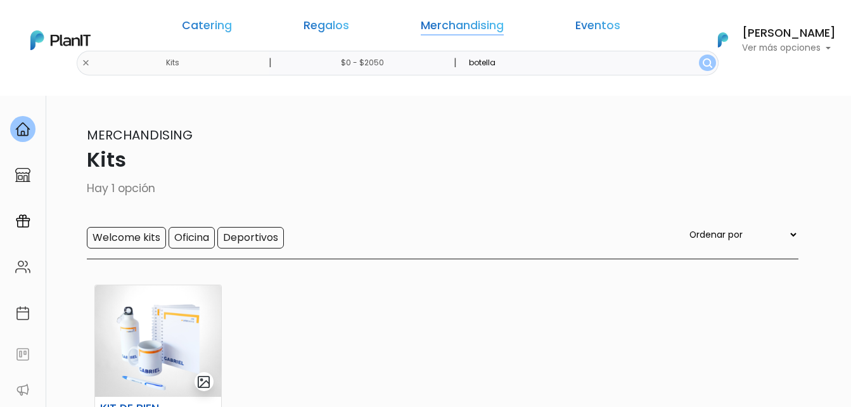
click at [424, 25] on link "Merchandising" at bounding box center [462, 27] width 83 height 15
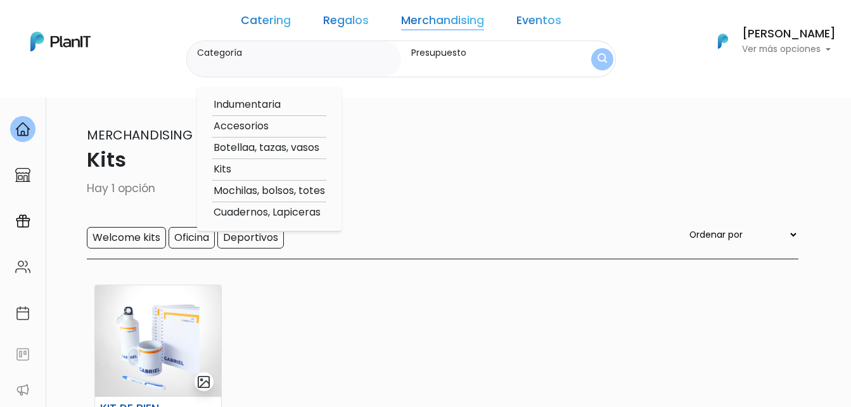
click at [271, 123] on option "Accesorios" at bounding box center [269, 127] width 114 height 16
type input "Accesorios"
type input "$0 - $2050"
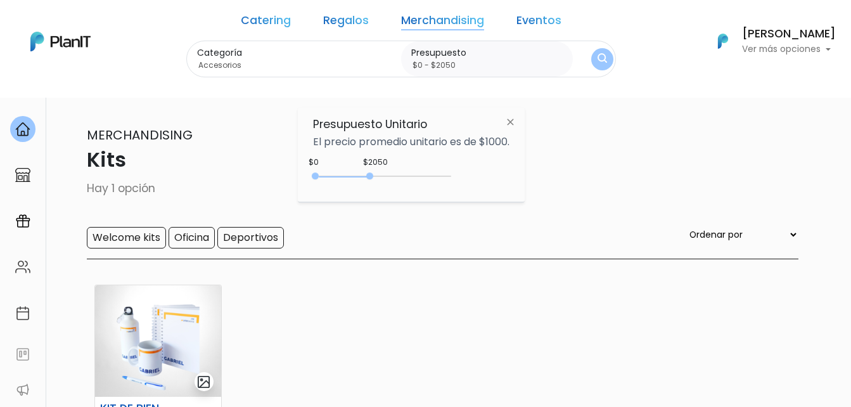
click at [598, 56] on img "submit" at bounding box center [603, 59] width 10 height 12
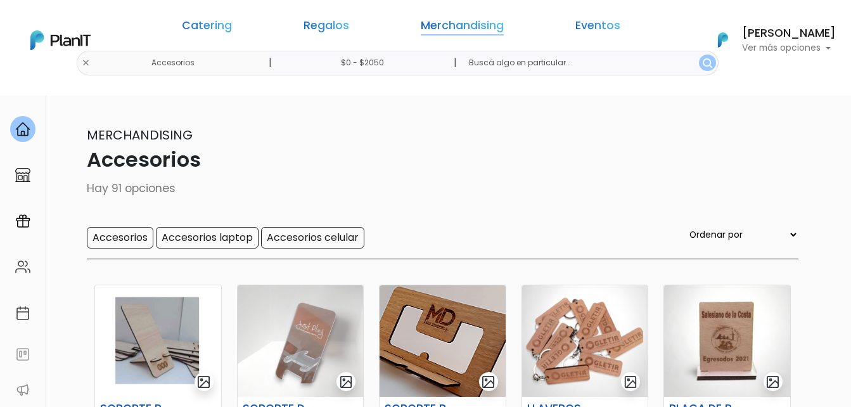
click at [461, 27] on link "Merchandising" at bounding box center [462, 27] width 83 height 15
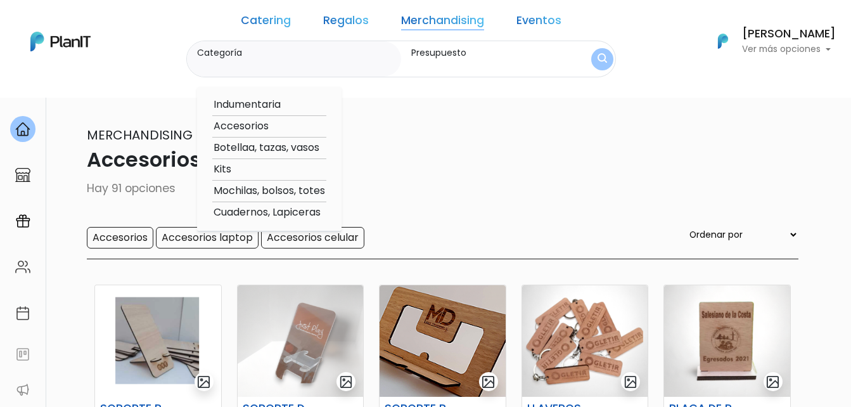
click at [281, 190] on option "Mochilas, bolsos, totes" at bounding box center [269, 191] width 114 height 16
type input "Mochilas, bolsos, totes"
type input "$0 - $2050"
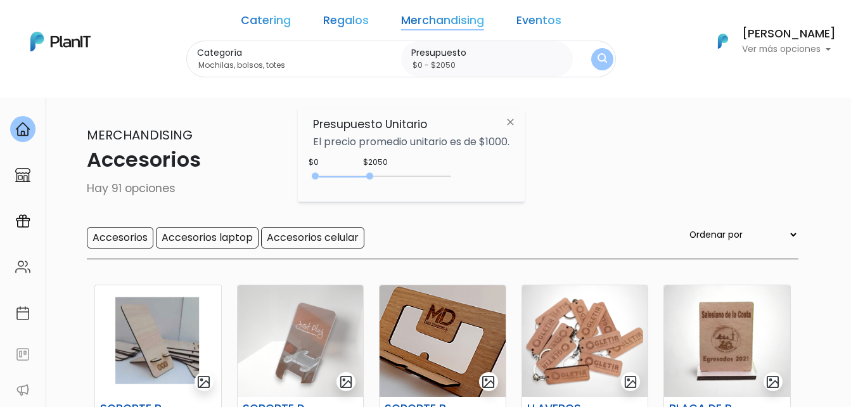
click at [598, 55] on img "submit" at bounding box center [603, 59] width 10 height 12
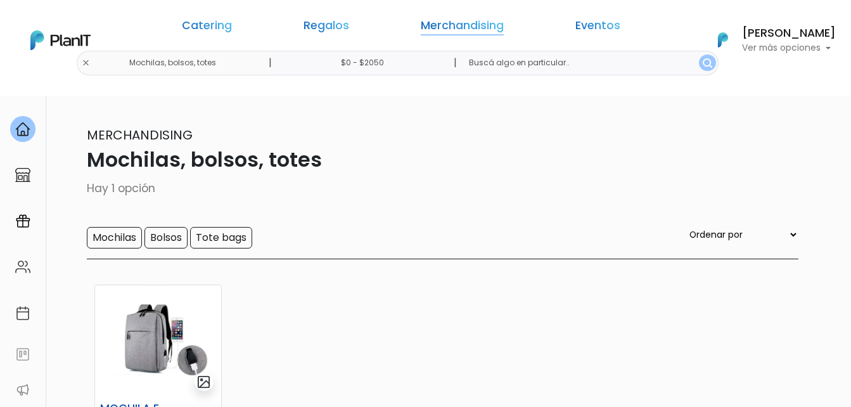
click at [446, 25] on link "Merchandising" at bounding box center [462, 27] width 83 height 15
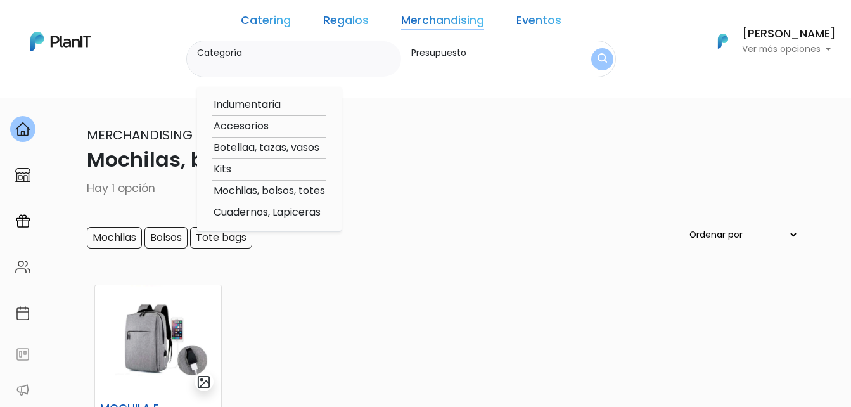
click at [262, 127] on option "Accesorios" at bounding box center [269, 127] width 114 height 16
type input "Accesorios"
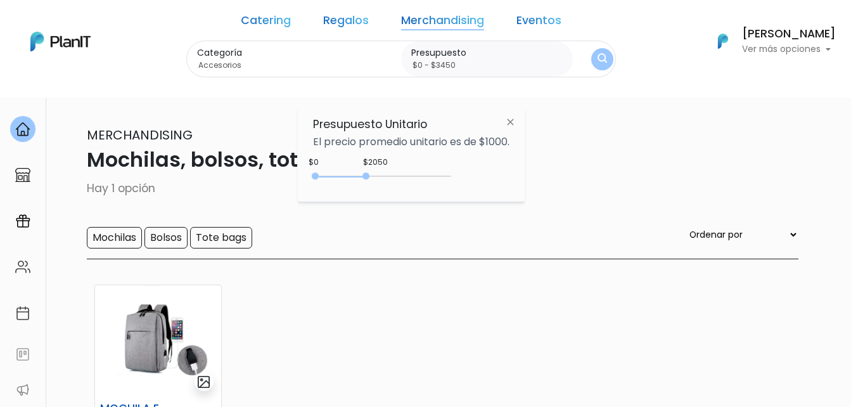
type input "$0 - $3500"
drag, startPoint x: 369, startPoint y: 175, endPoint x: 411, endPoint y: 176, distance: 42.5
click at [370, 176] on div at bounding box center [366, 175] width 7 height 7
click at [598, 63] on img "submit" at bounding box center [603, 59] width 10 height 12
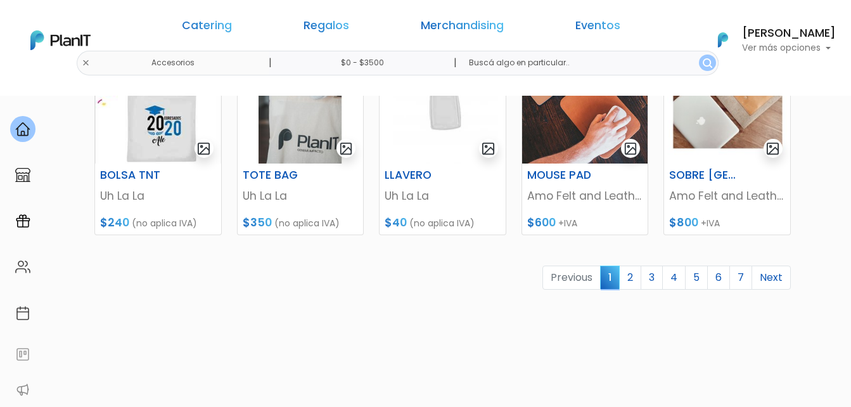
scroll to position [634, 0]
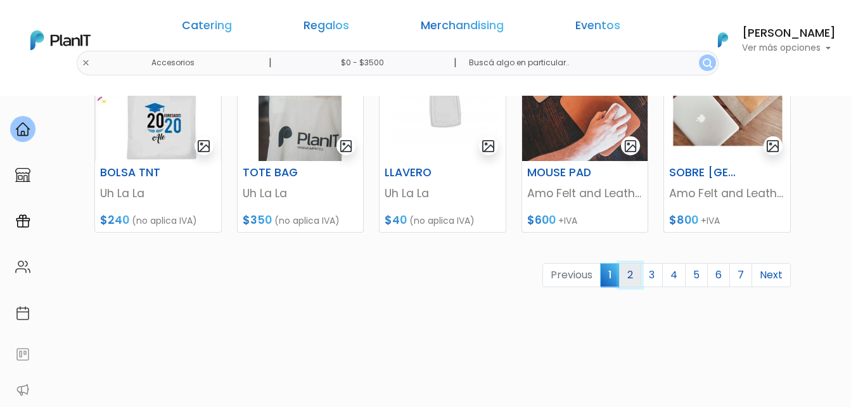
click at [636, 279] on link "2" at bounding box center [630, 275] width 22 height 24
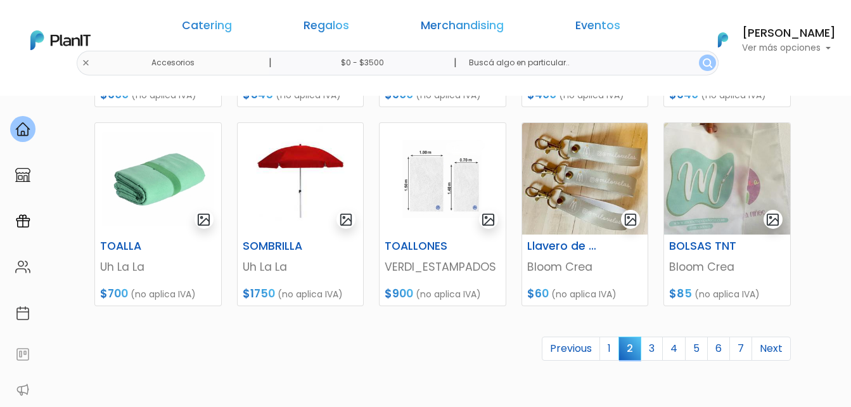
scroll to position [570, 0]
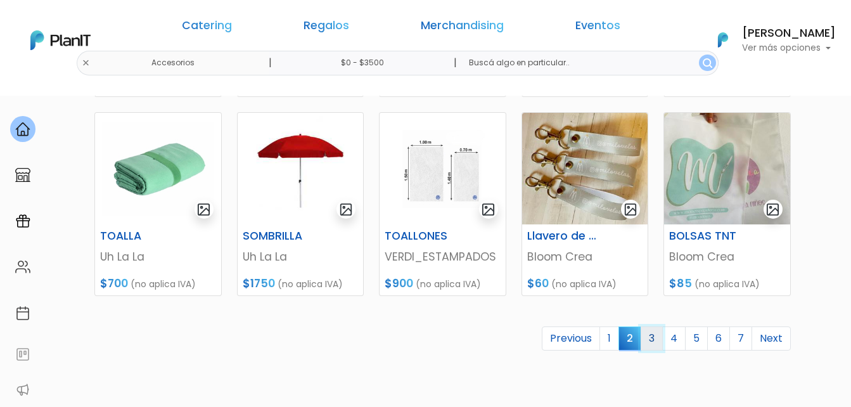
click at [649, 338] on link "3" at bounding box center [652, 338] width 22 height 24
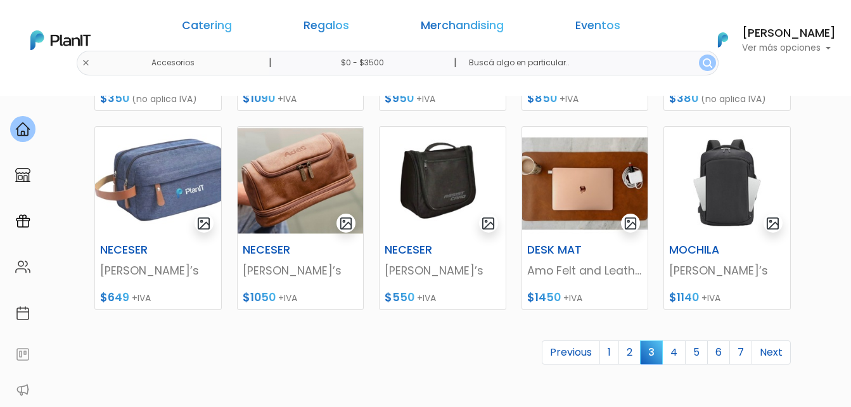
scroll to position [634, 0]
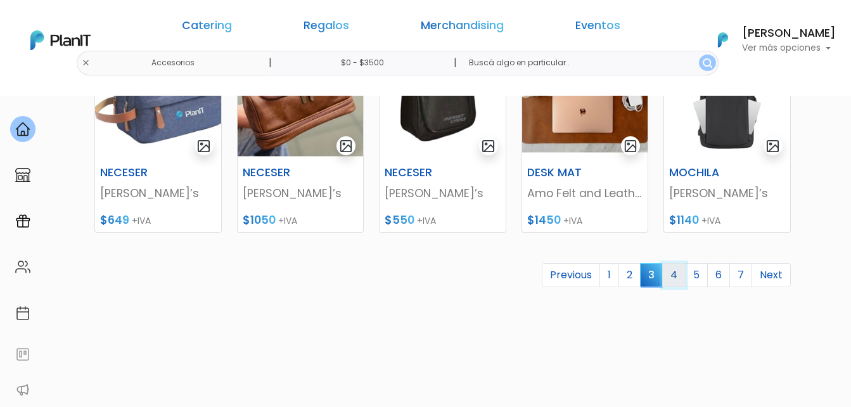
click at [679, 276] on link "4" at bounding box center [673, 275] width 23 height 24
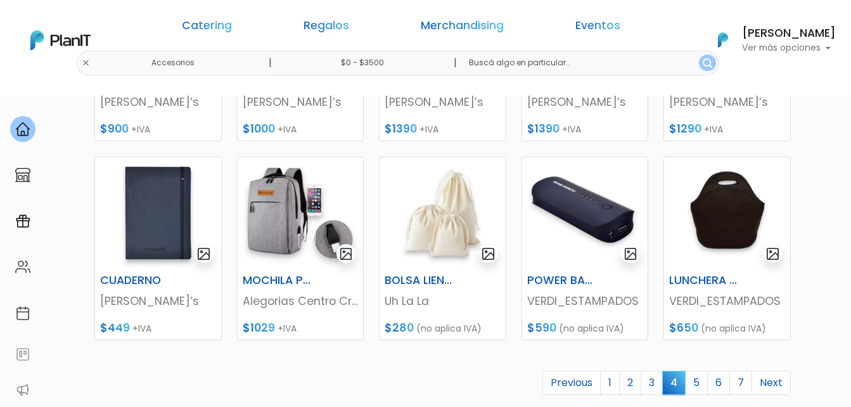
scroll to position [634, 0]
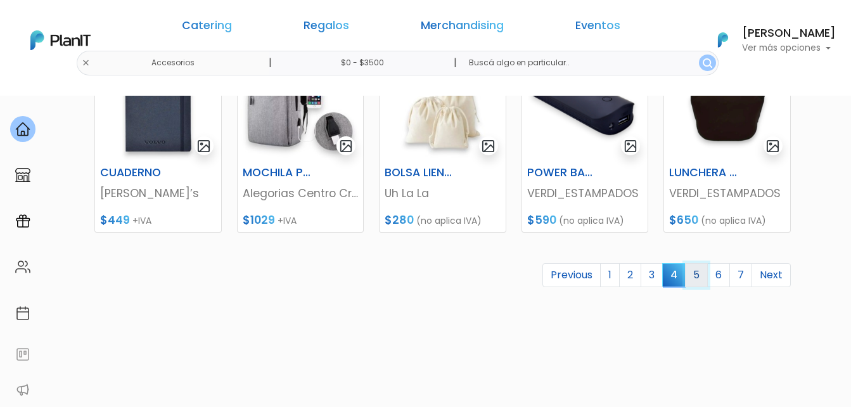
click at [700, 276] on link "5" at bounding box center [696, 275] width 23 height 24
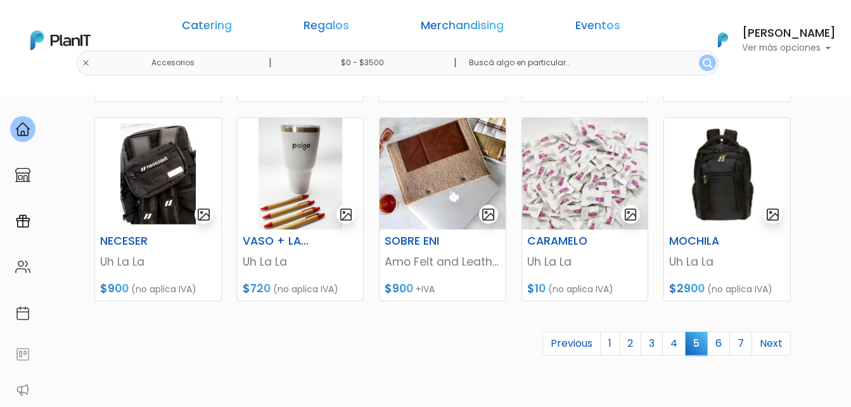
scroll to position [570, 0]
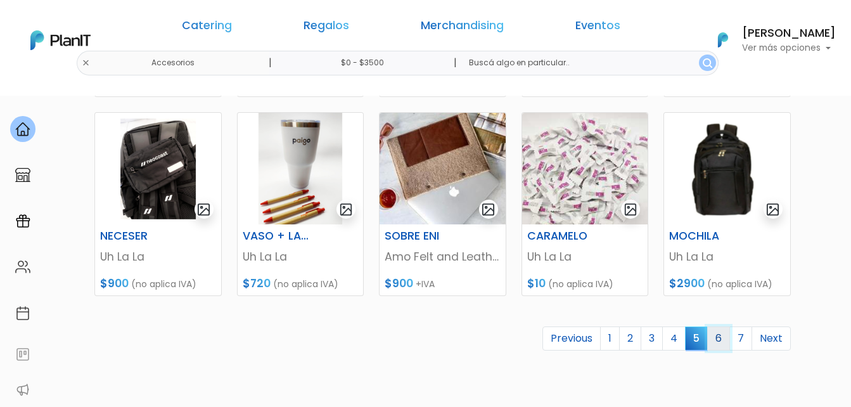
click at [722, 342] on link "6" at bounding box center [718, 338] width 23 height 24
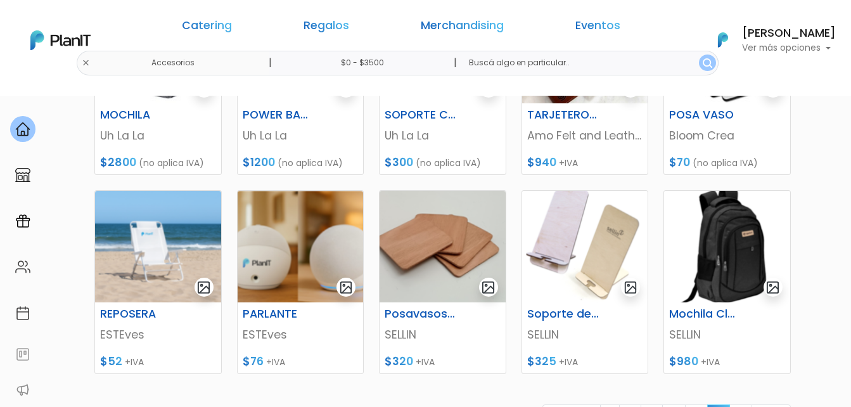
scroll to position [570, 0]
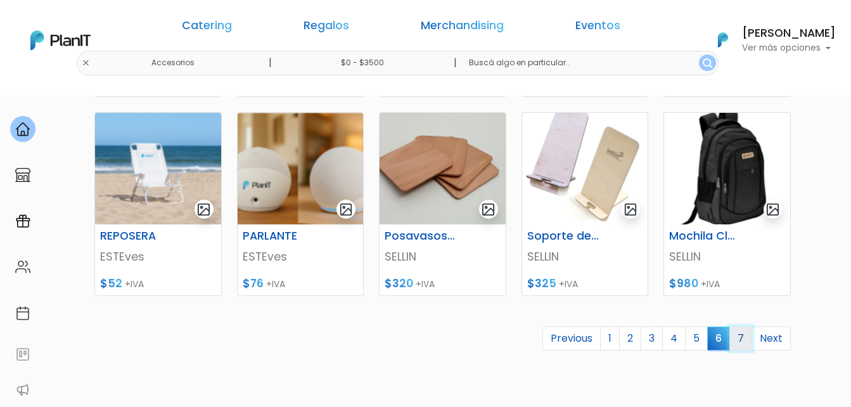
click at [737, 337] on link "7" at bounding box center [741, 338] width 23 height 24
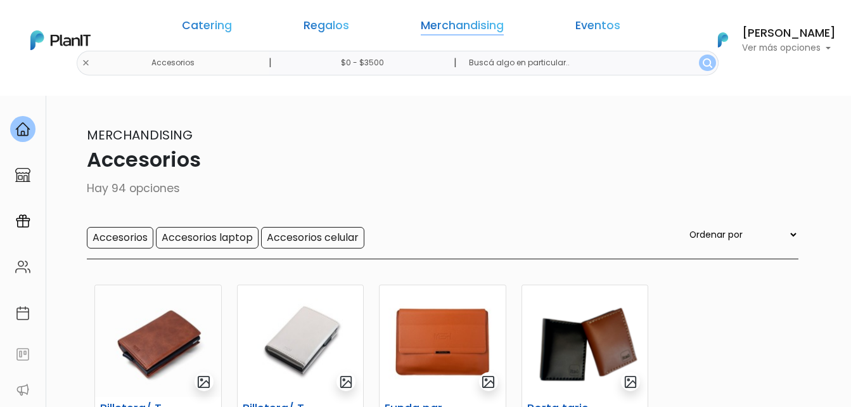
click at [421, 24] on link "Merchandising" at bounding box center [462, 27] width 83 height 15
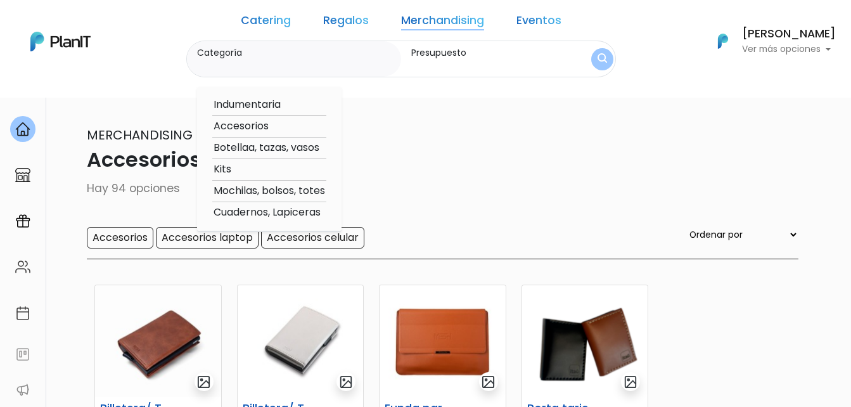
click at [279, 99] on option "Indumentaria" at bounding box center [269, 105] width 114 height 16
type input "Indumentaria"
type input "$0 - $3500"
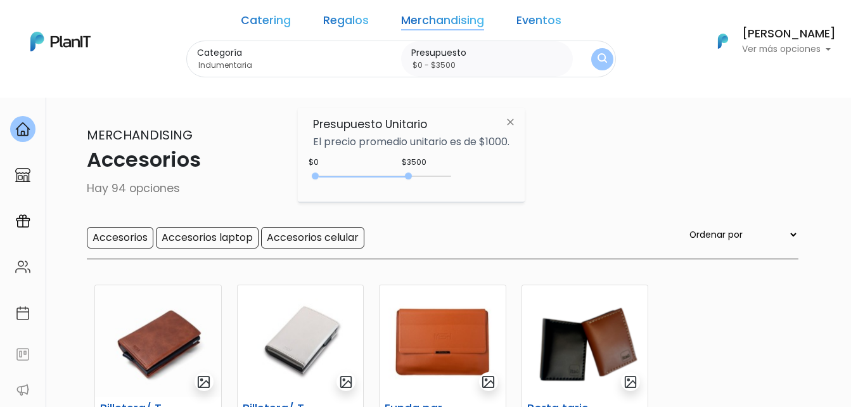
click at [598, 55] on img "submit" at bounding box center [603, 59] width 10 height 12
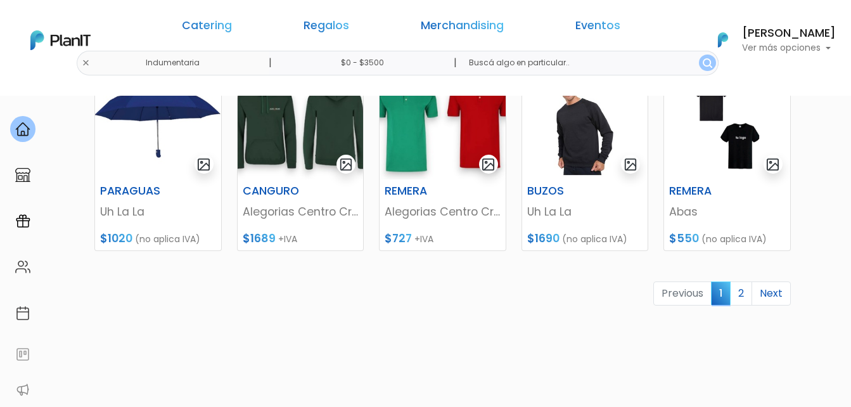
scroll to position [634, 0]
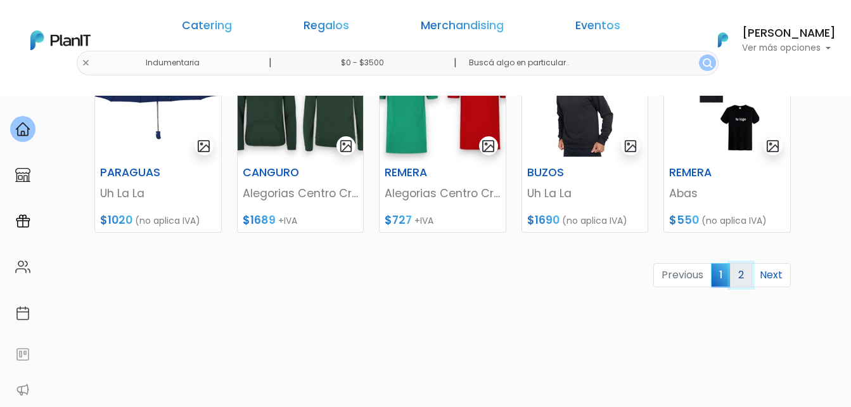
click at [743, 276] on link "2" at bounding box center [741, 275] width 22 height 24
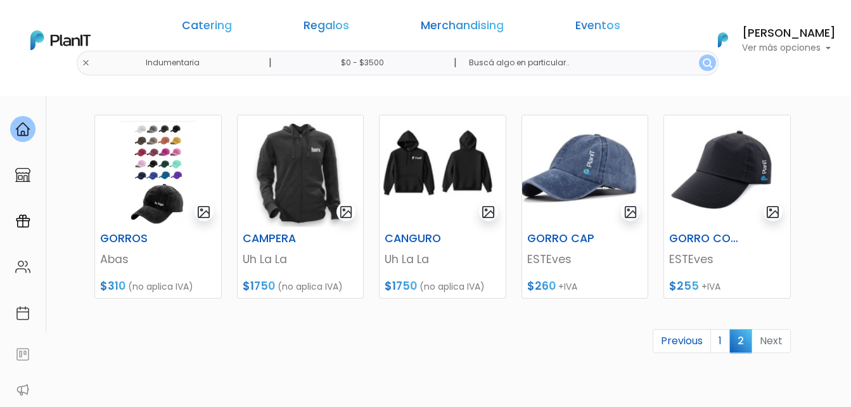
scroll to position [190, 0]
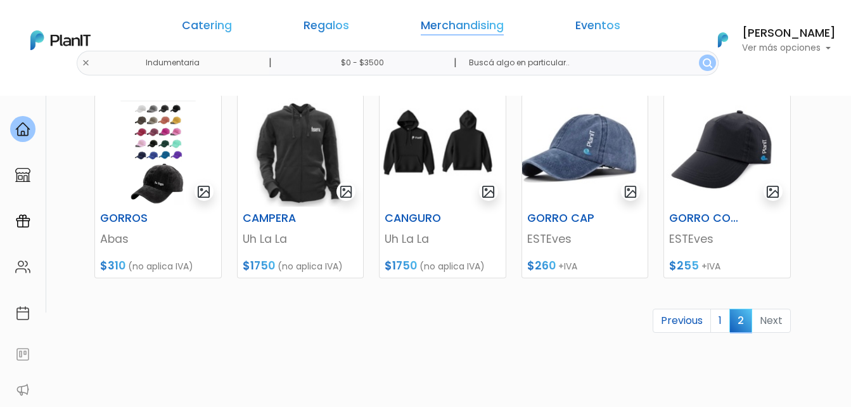
click at [421, 25] on link "Merchandising" at bounding box center [462, 27] width 83 height 15
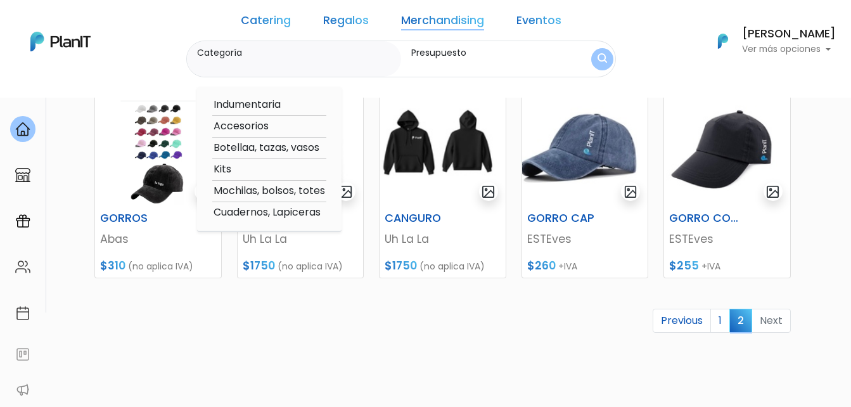
click at [427, 21] on link "Merchandising" at bounding box center [442, 22] width 83 height 15
click at [247, 145] on option "Botellaa, tazas, vasos" at bounding box center [269, 148] width 114 height 16
type input "Botellaa, tazas, vasos"
type input "$0 - $3500"
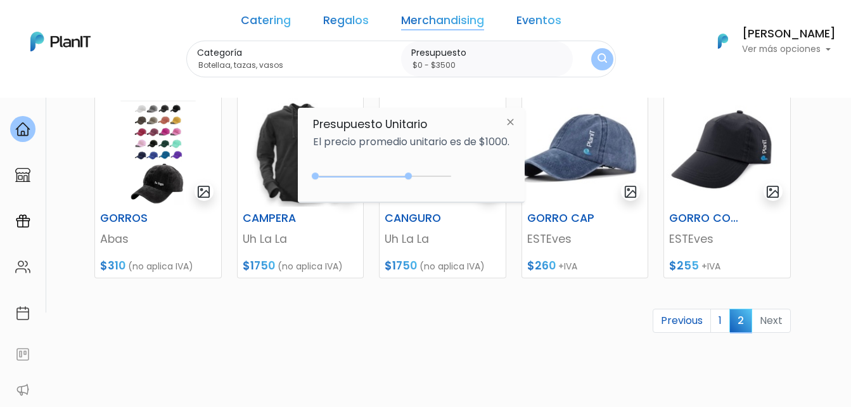
click at [591, 61] on button "submit" at bounding box center [602, 59] width 22 height 22
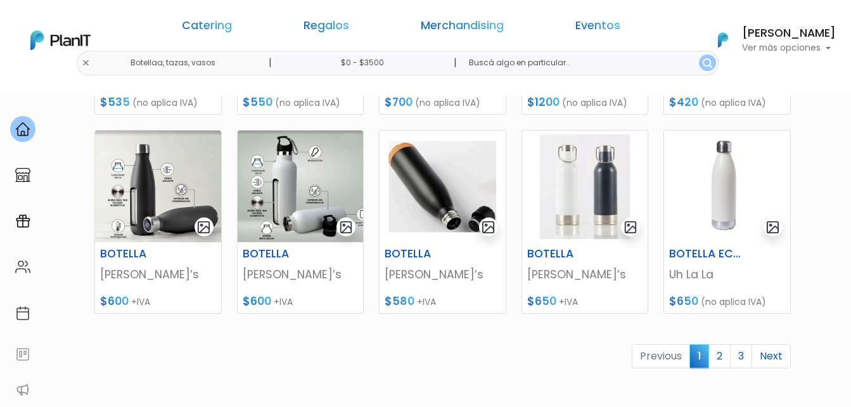
scroll to position [570, 0]
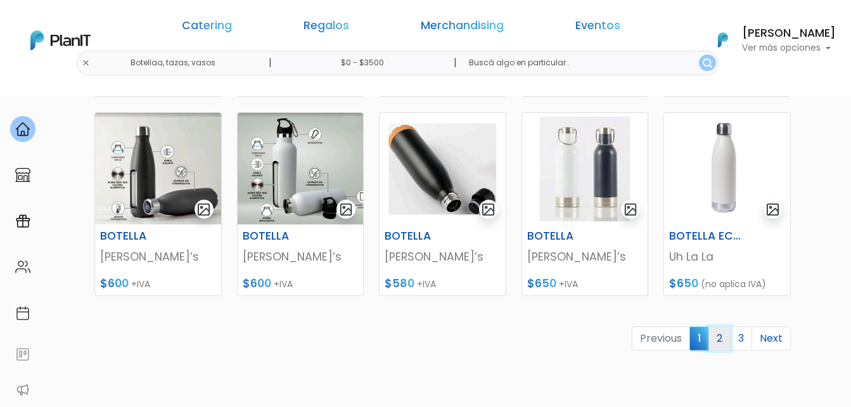
click at [719, 339] on link "2" at bounding box center [720, 338] width 22 height 24
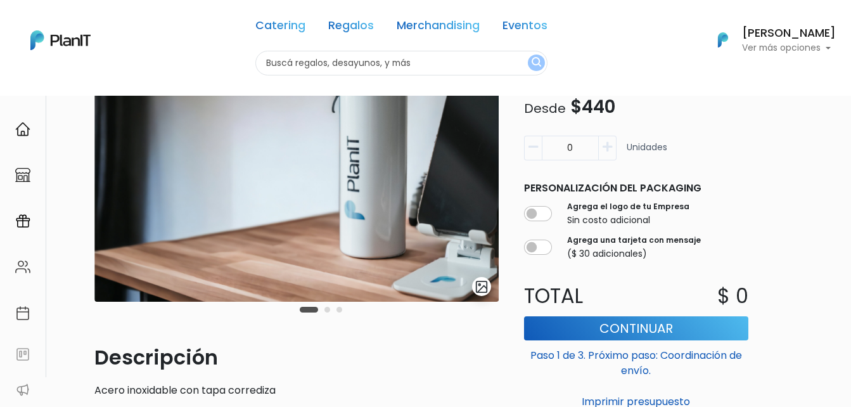
scroll to position [127, 0]
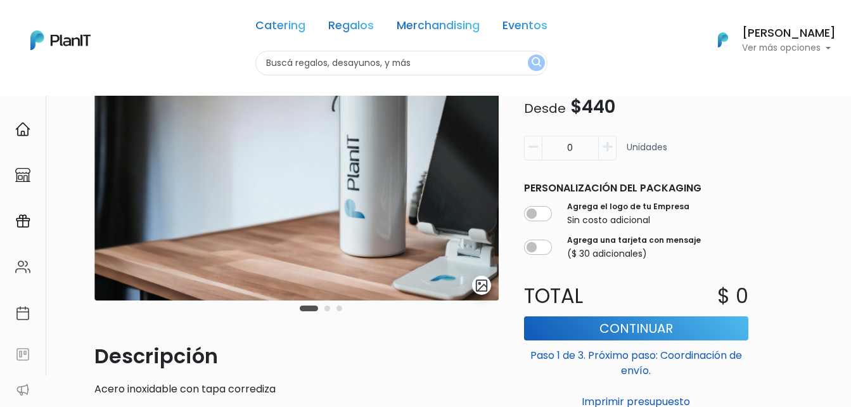
click at [290, 231] on img at bounding box center [296, 164] width 404 height 274
click at [479, 292] on img "submit" at bounding box center [482, 285] width 15 height 15
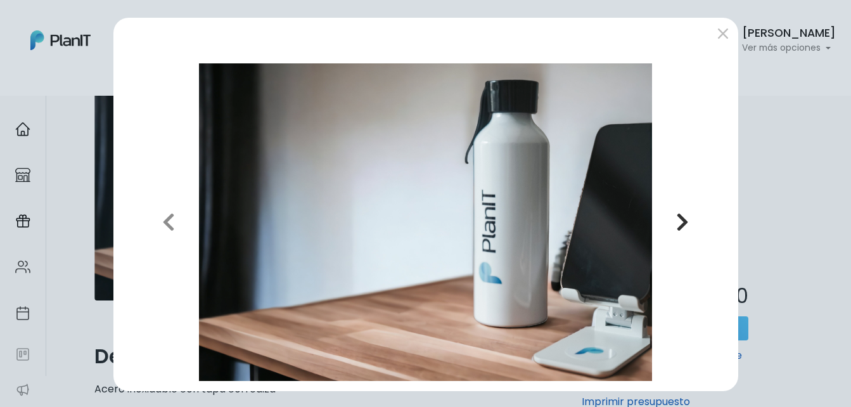
click at [676, 215] on icon "button" at bounding box center [682, 222] width 13 height 20
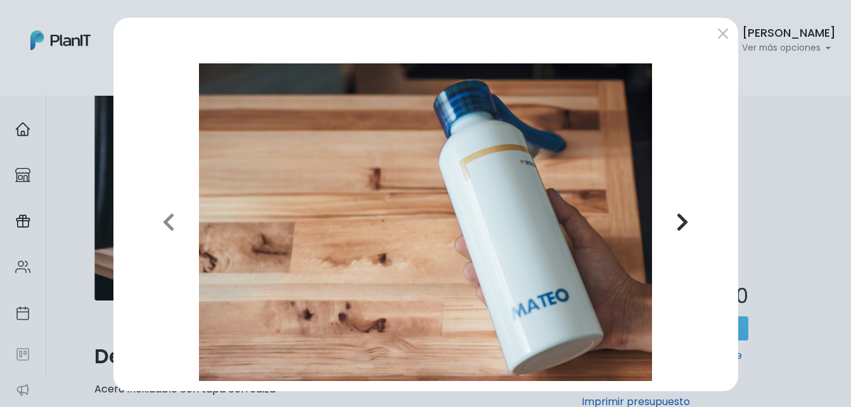
click at [676, 219] on icon "button" at bounding box center [682, 222] width 13 height 20
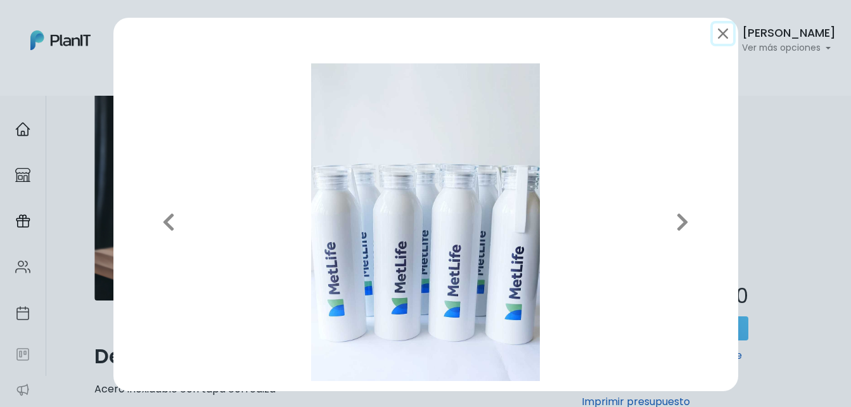
click at [719, 35] on button "submit" at bounding box center [723, 33] width 20 height 20
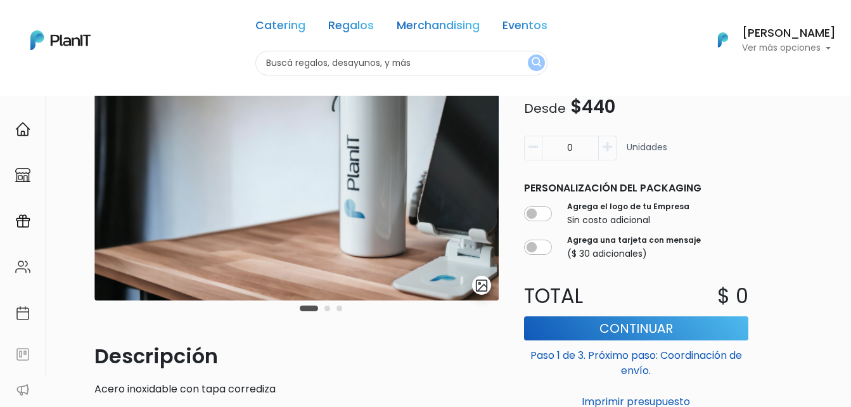
scroll to position [0, 0]
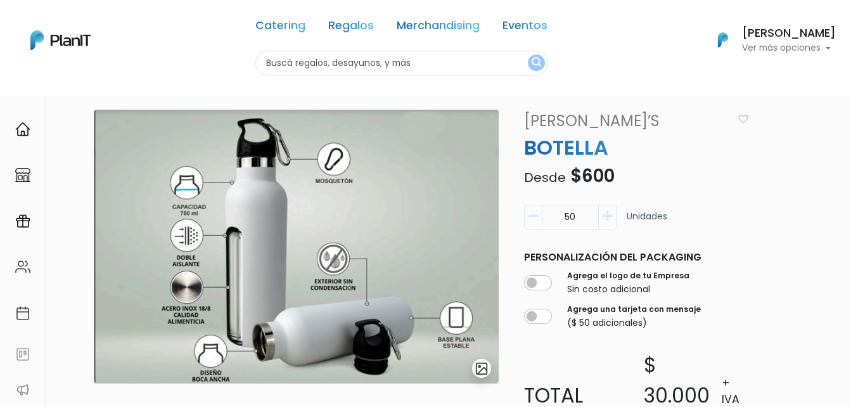
scroll to position [63, 0]
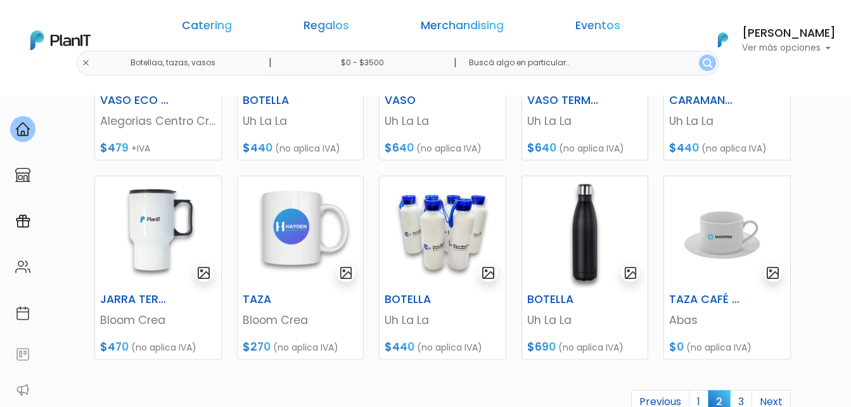
scroll to position [570, 0]
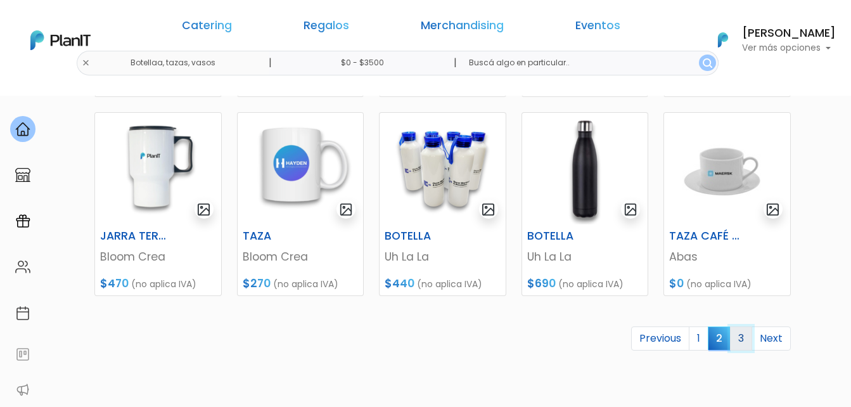
click at [741, 341] on link "3" at bounding box center [741, 338] width 22 height 24
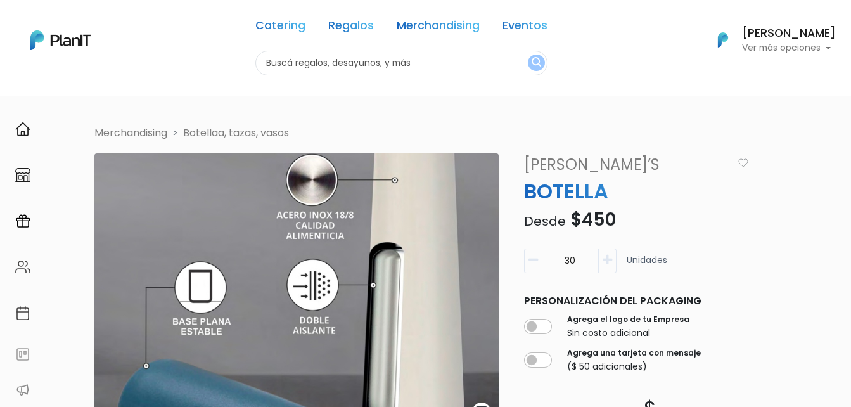
scroll to position [63, 0]
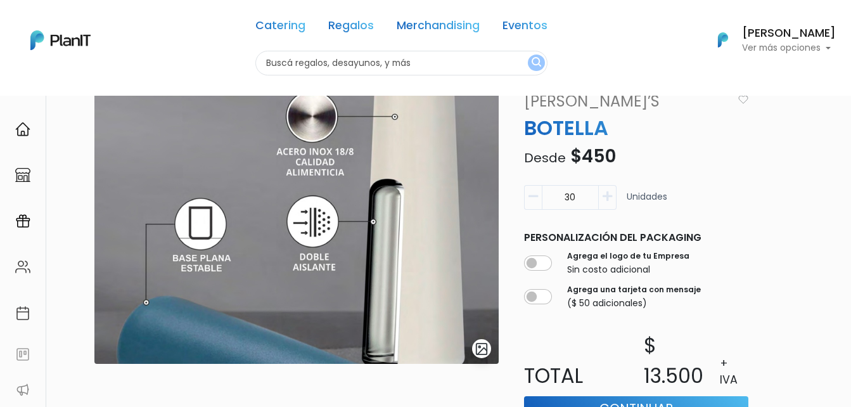
click at [478, 349] on img "submit" at bounding box center [482, 349] width 15 height 15
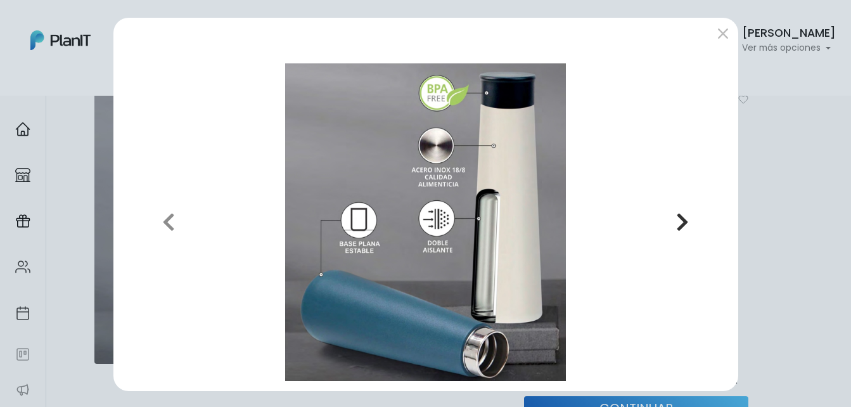
click at [679, 219] on icon "button" at bounding box center [682, 222] width 13 height 20
drag, startPoint x: 715, startPoint y: 33, endPoint x: 715, endPoint y: 15, distance: 18.4
click at [715, 32] on button "submit" at bounding box center [723, 33] width 20 height 20
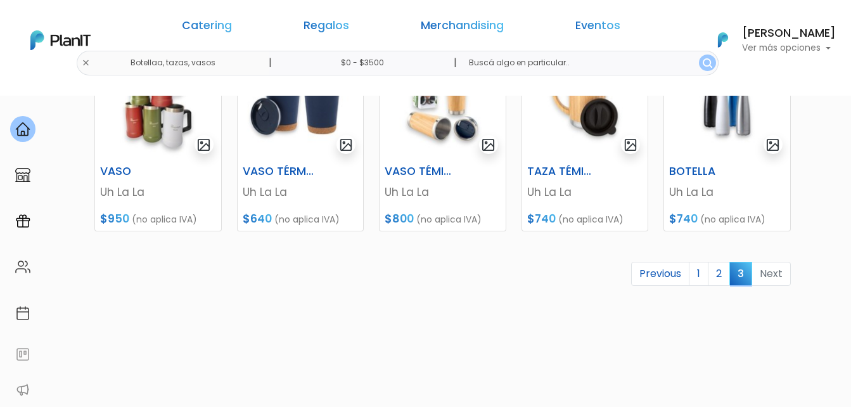
scroll to position [444, 0]
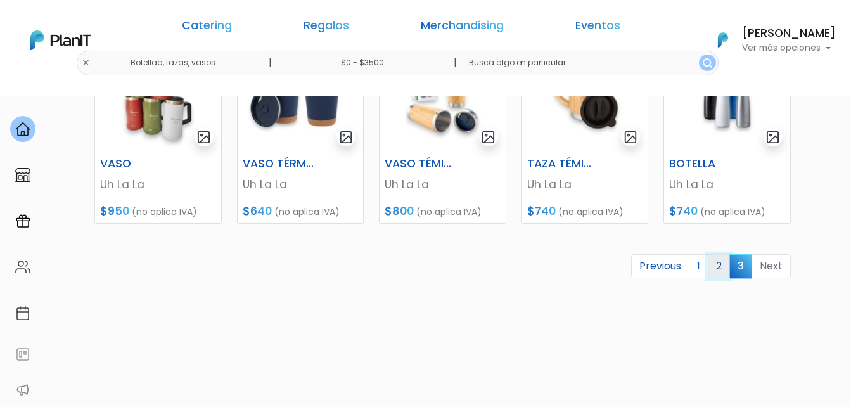
click at [720, 266] on link "2" at bounding box center [719, 266] width 22 height 24
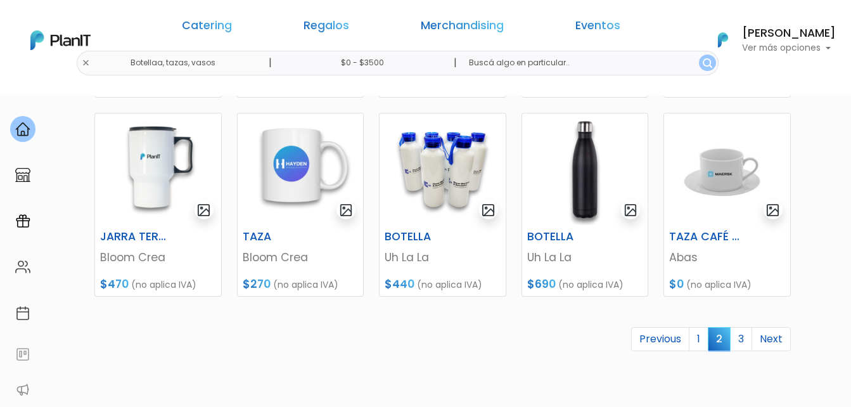
scroll to position [570, 0]
click at [695, 341] on link "1" at bounding box center [699, 338] width 20 height 24
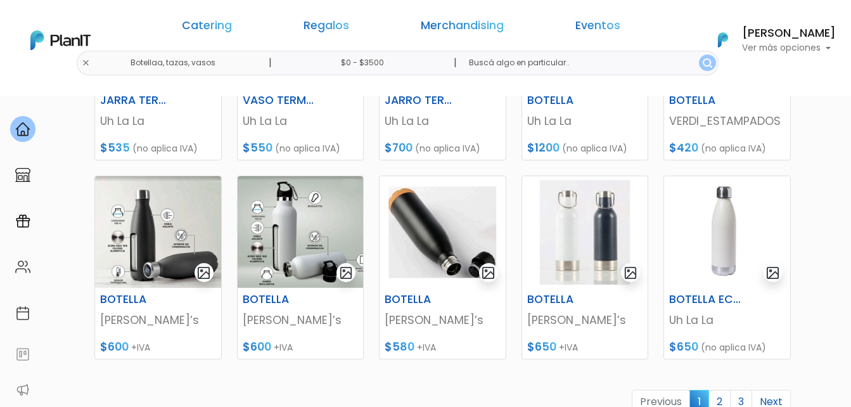
scroll to position [570, 0]
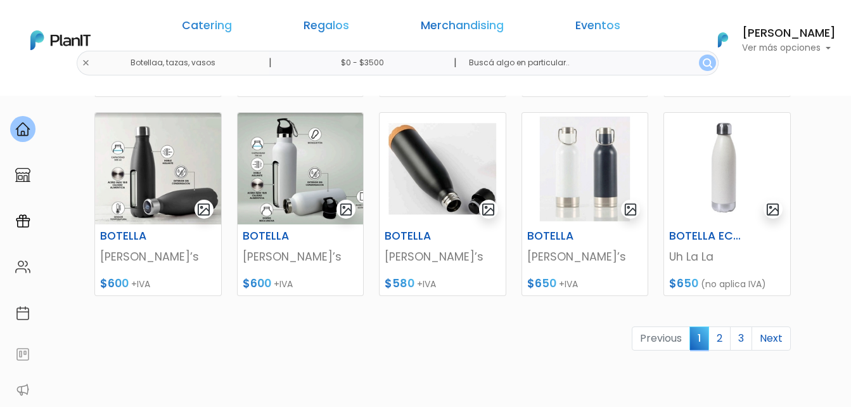
click at [696, 341] on span "1" at bounding box center [700, 337] width 20 height 23
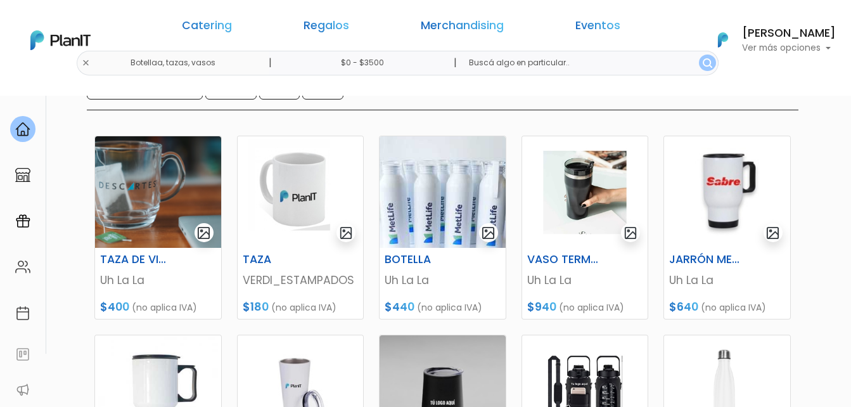
scroll to position [127, 0]
